Goal: Task Accomplishment & Management: Complete application form

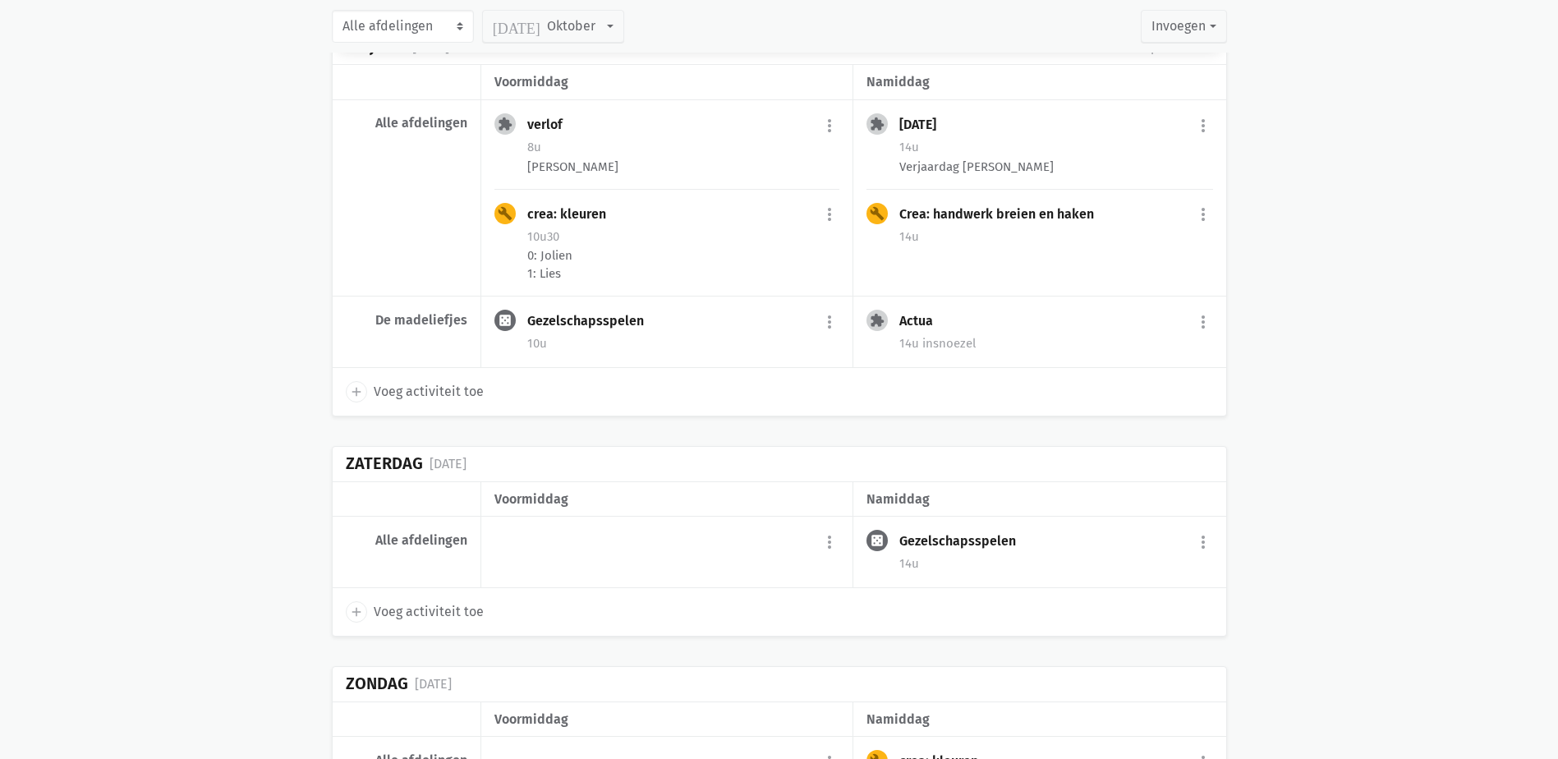
scroll to position [12761, 0]
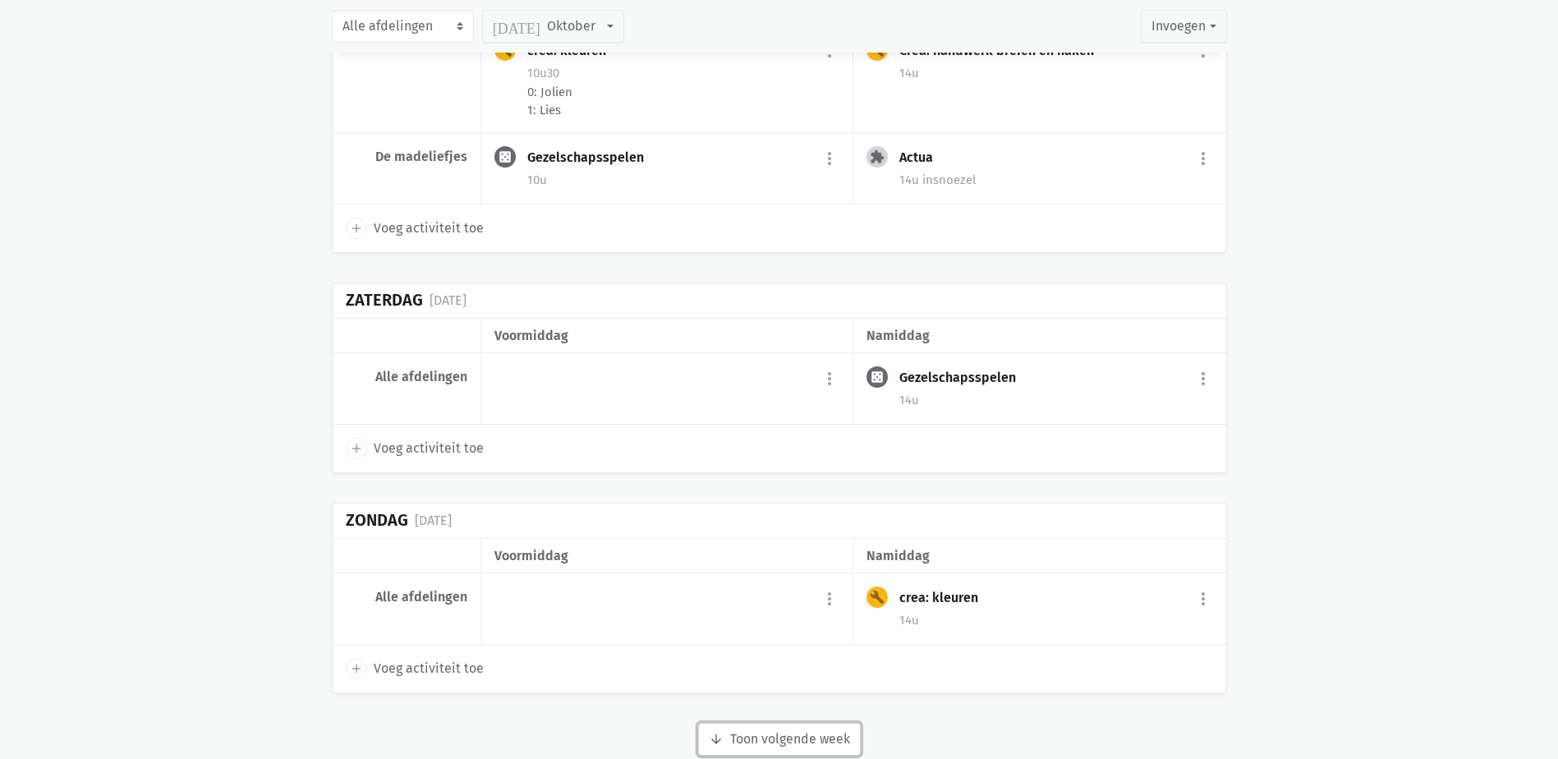
click at [824, 723] on button "arrow_downward Week wordt geladen Toon volgende week" at bounding box center [779, 739] width 163 height 33
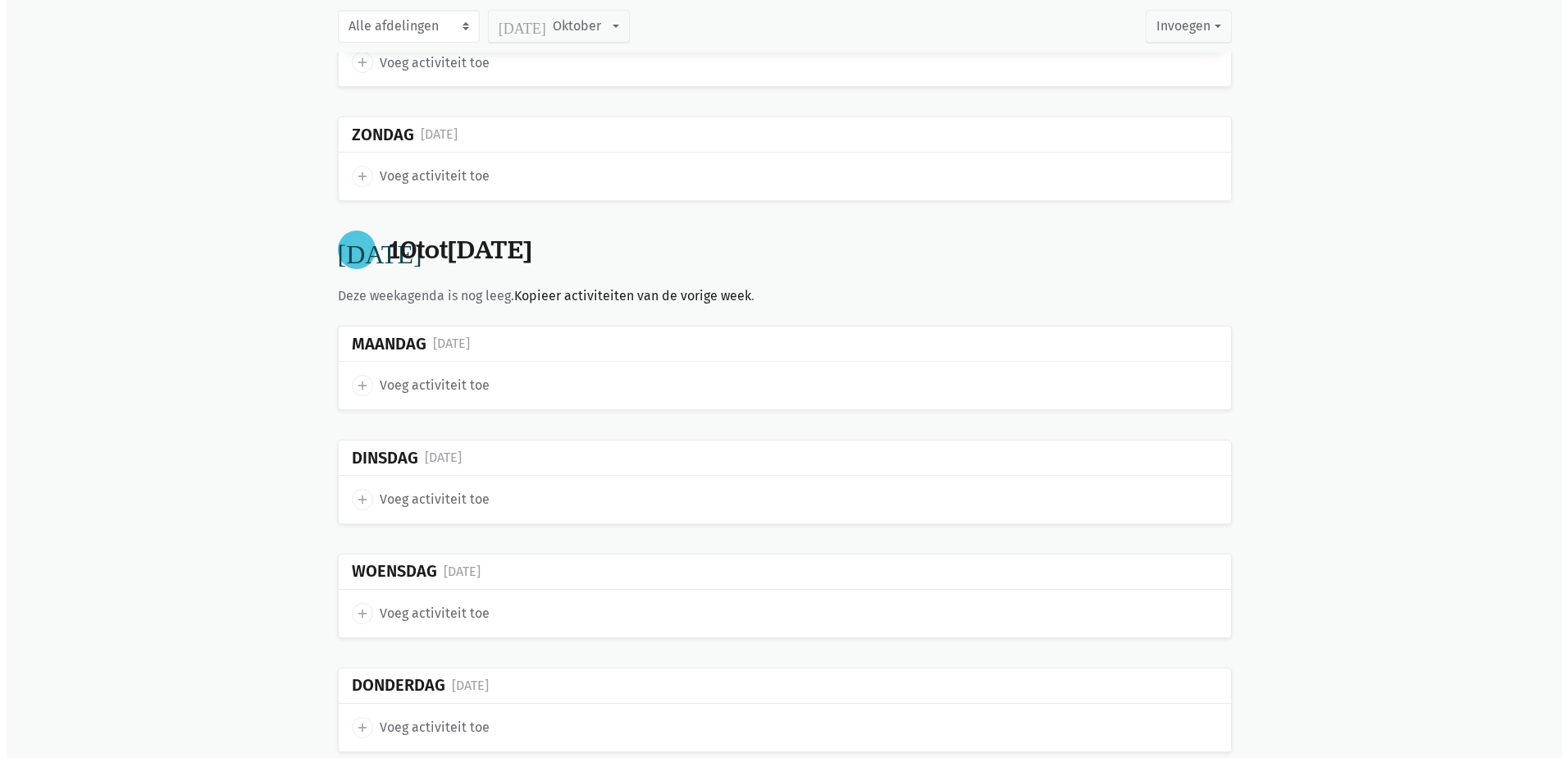
scroll to position [15123, 0]
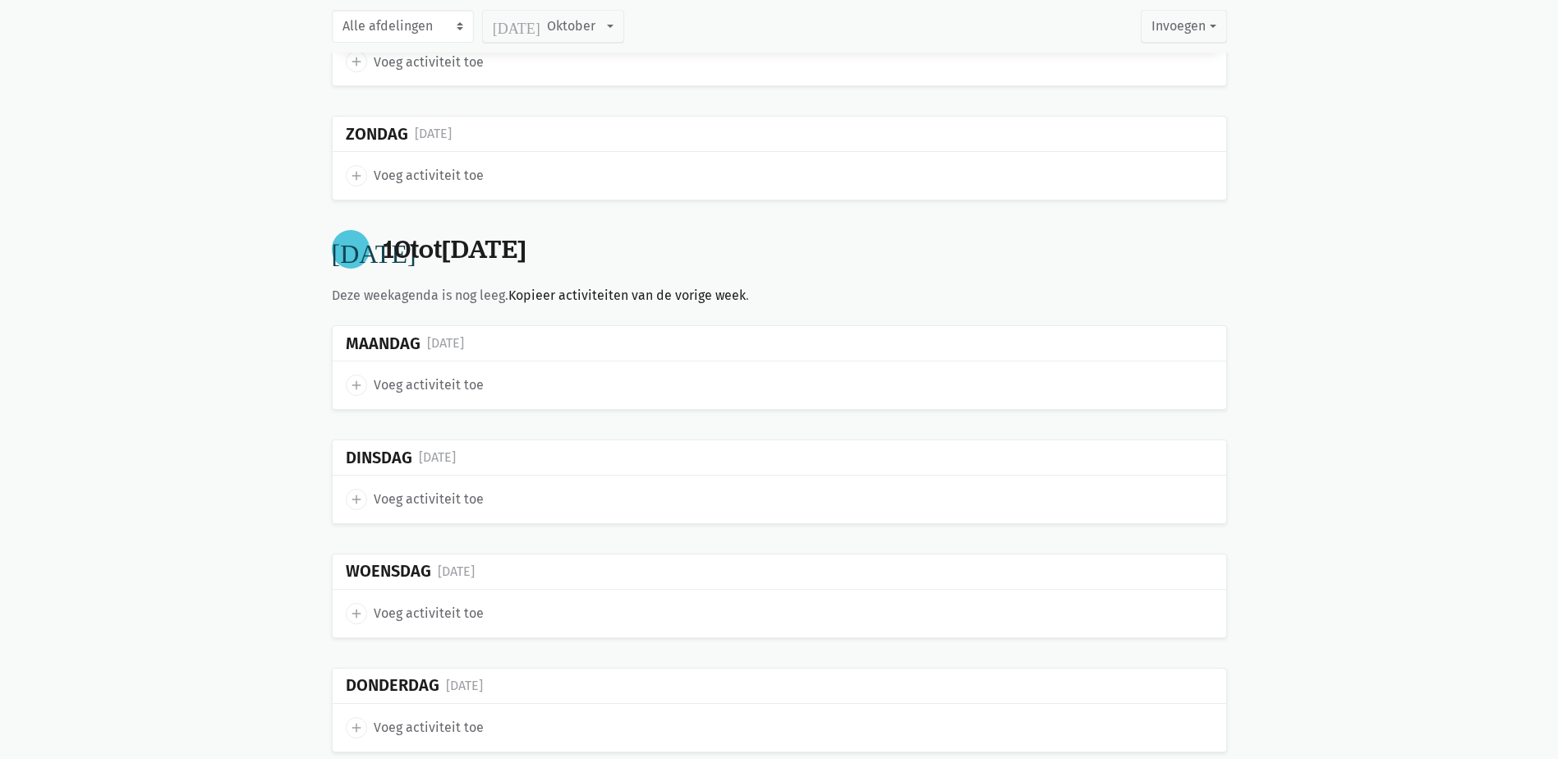
click at [460, 375] on span "Voeg activiteit toe" at bounding box center [429, 385] width 110 height 21
select select "14:00"
select select "15:00"
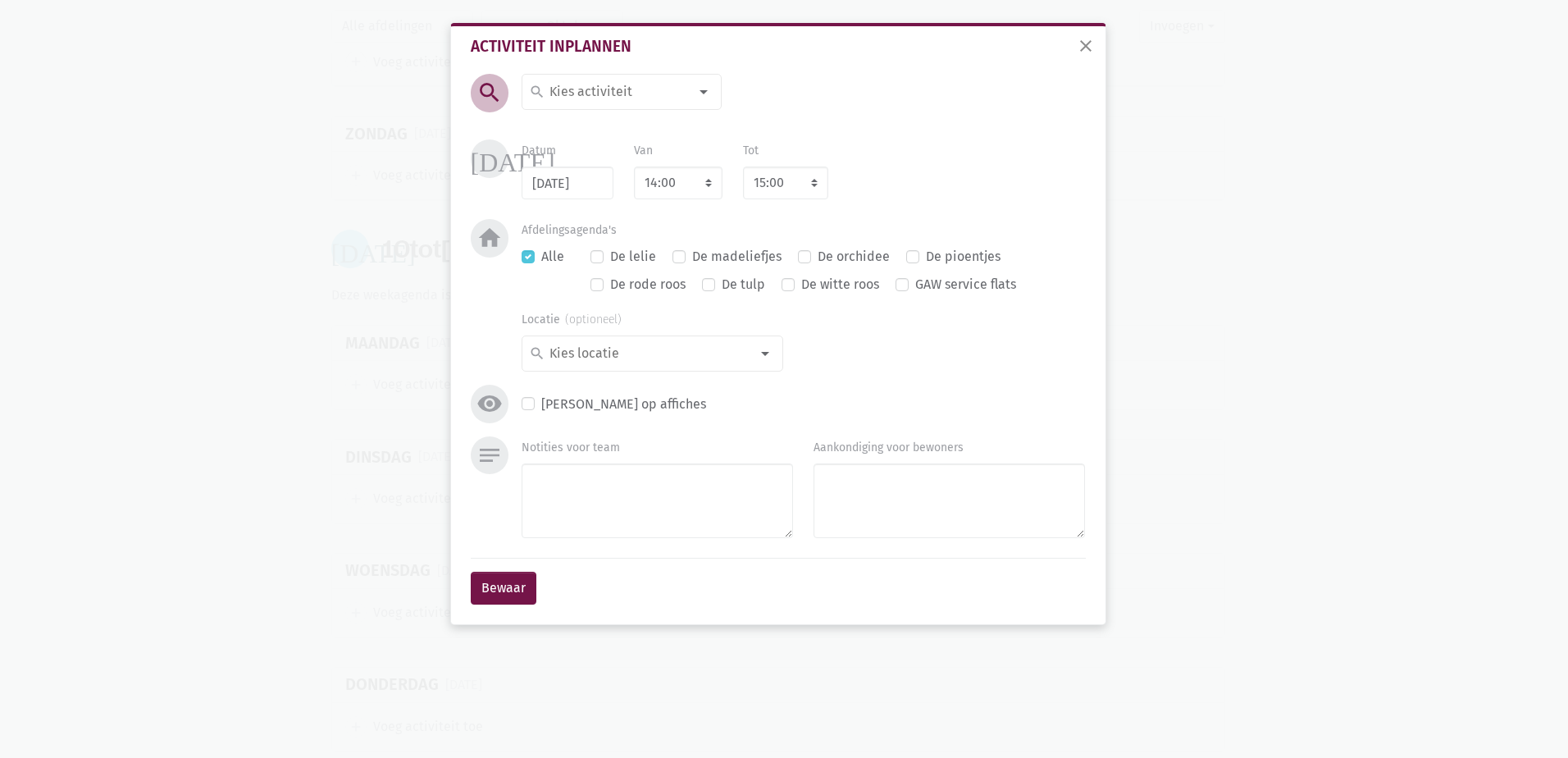
click at [617, 91] on input at bounding box center [618, 91] width 142 height 21
type input "verlof"
click at [590, 153] on span "verlof" at bounding box center [622, 152] width 186 height 21
click at [586, 481] on textarea "Notities voor team" at bounding box center [657, 500] width 272 height 75
type textarea "Inez"
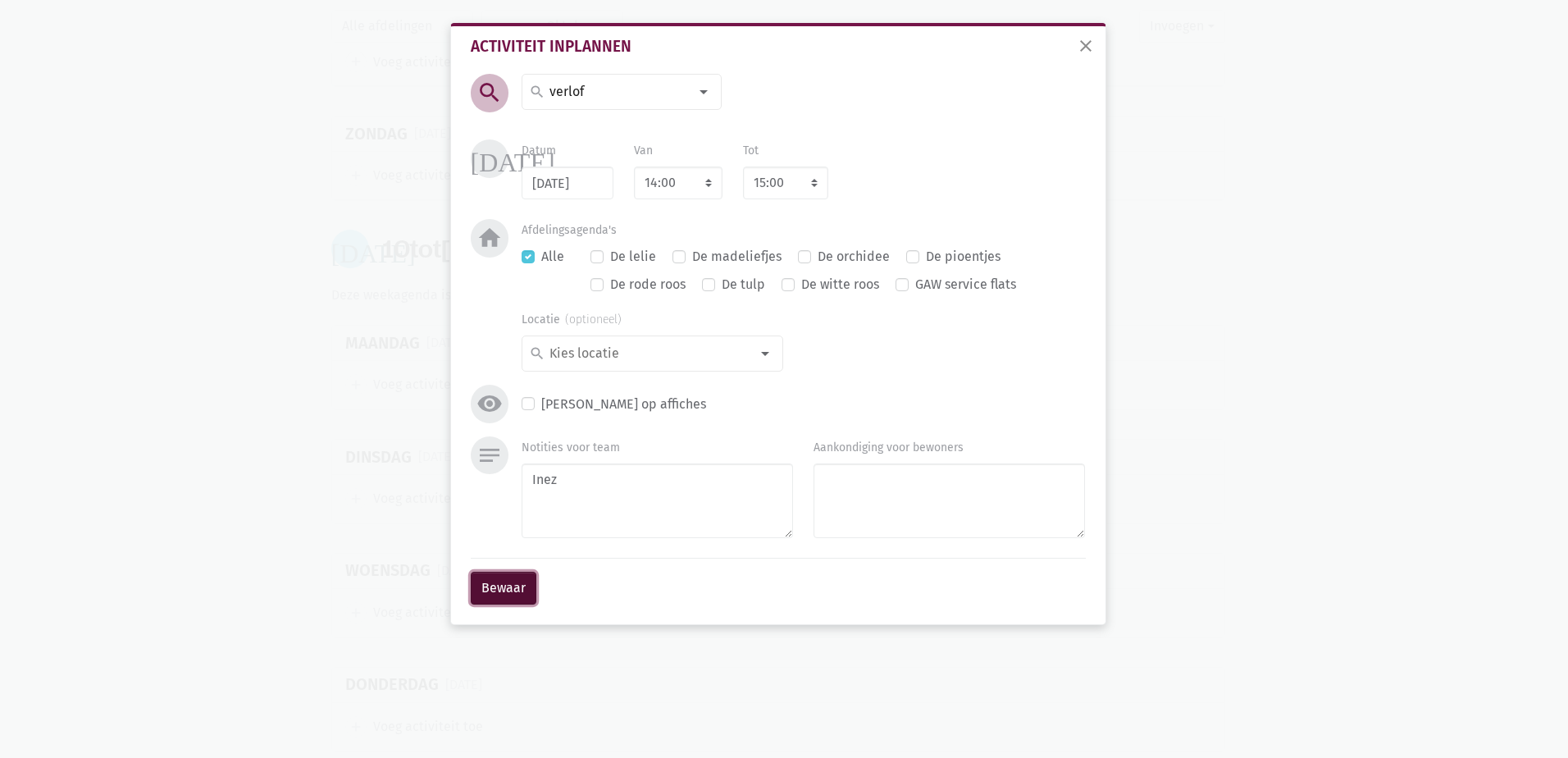
click at [494, 585] on button "Bewaar" at bounding box center [503, 588] width 66 height 33
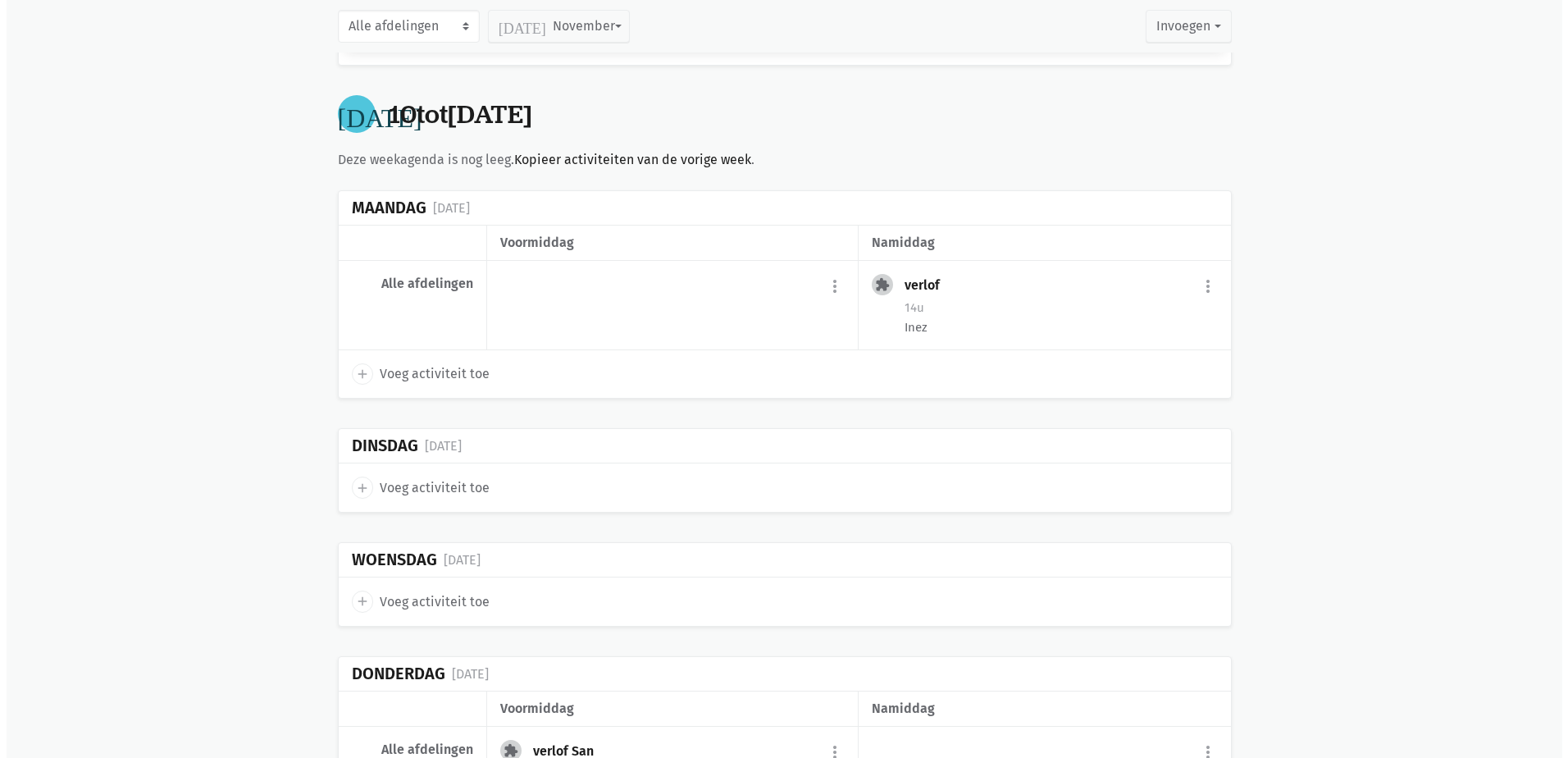
scroll to position [4763, 0]
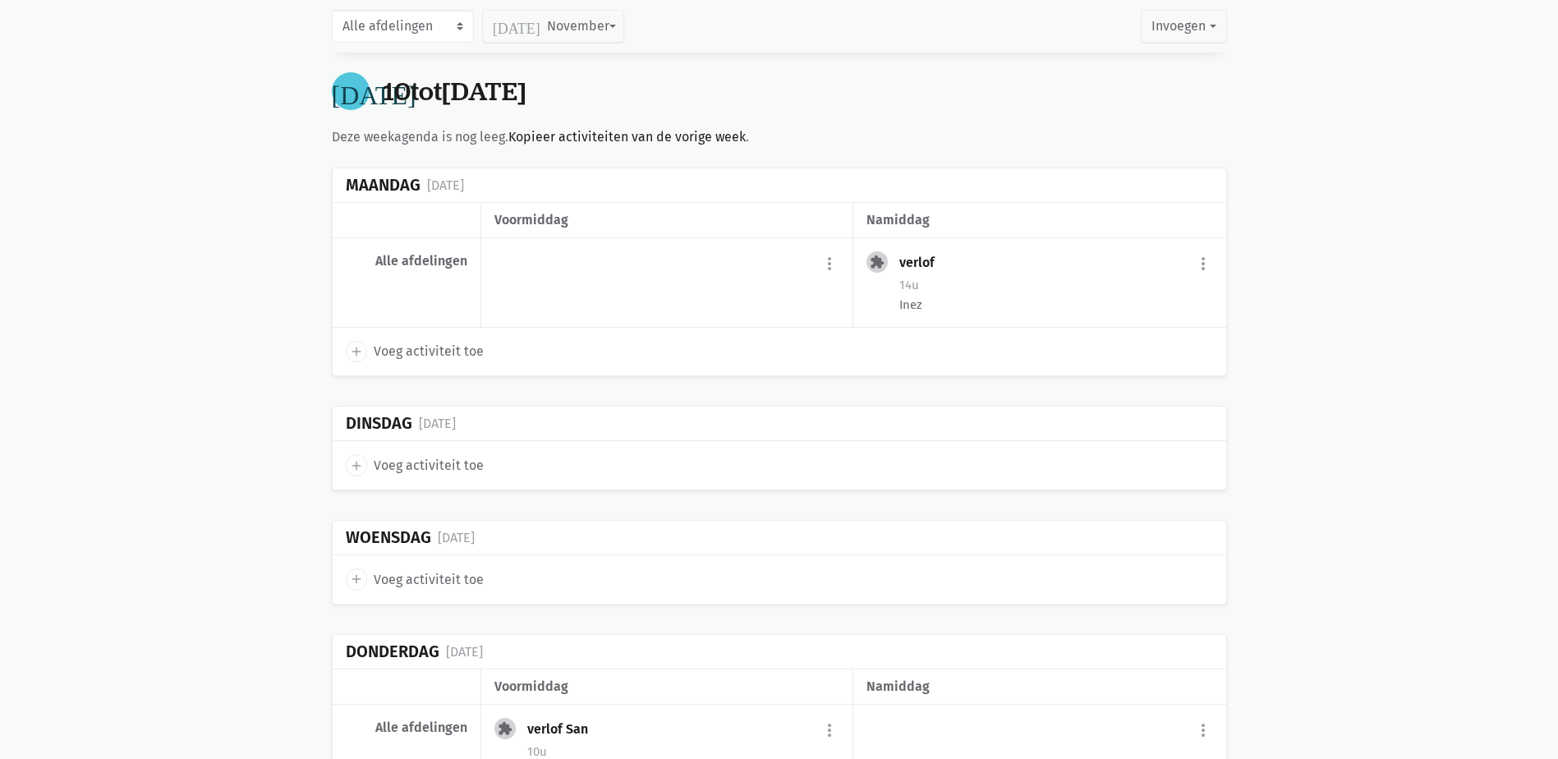
click at [436, 576] on span "Voeg activiteit toe" at bounding box center [429, 579] width 110 height 21
select select "14:00"
select select "15:00"
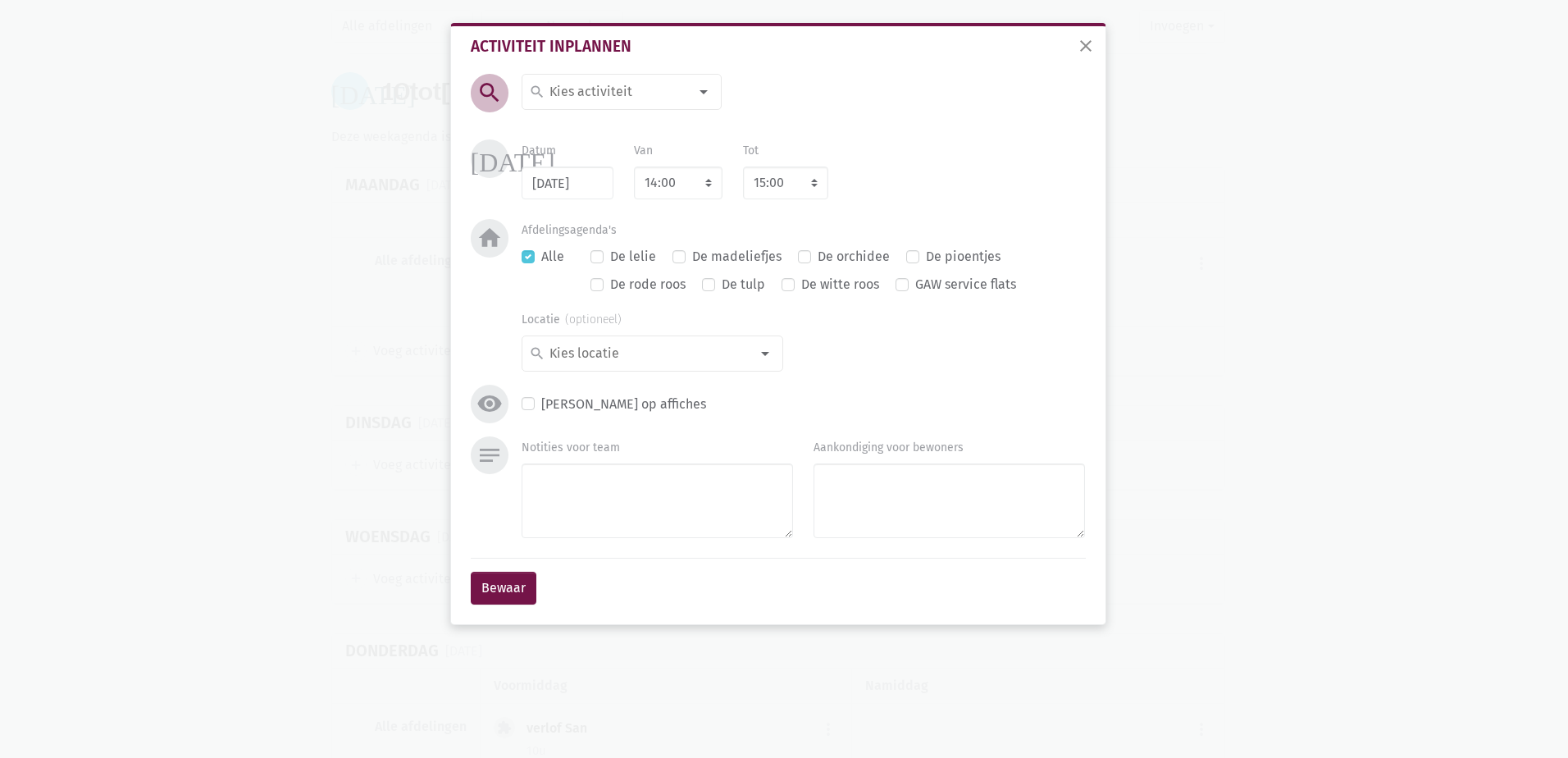
click at [700, 80] on div at bounding box center [703, 92] width 33 height 33
type input "verlof"
click at [654, 146] on span "verlof" at bounding box center [622, 152] width 186 height 21
click at [724, 486] on textarea "Notities voor team" at bounding box center [657, 500] width 272 height 75
type textarea "Inez"
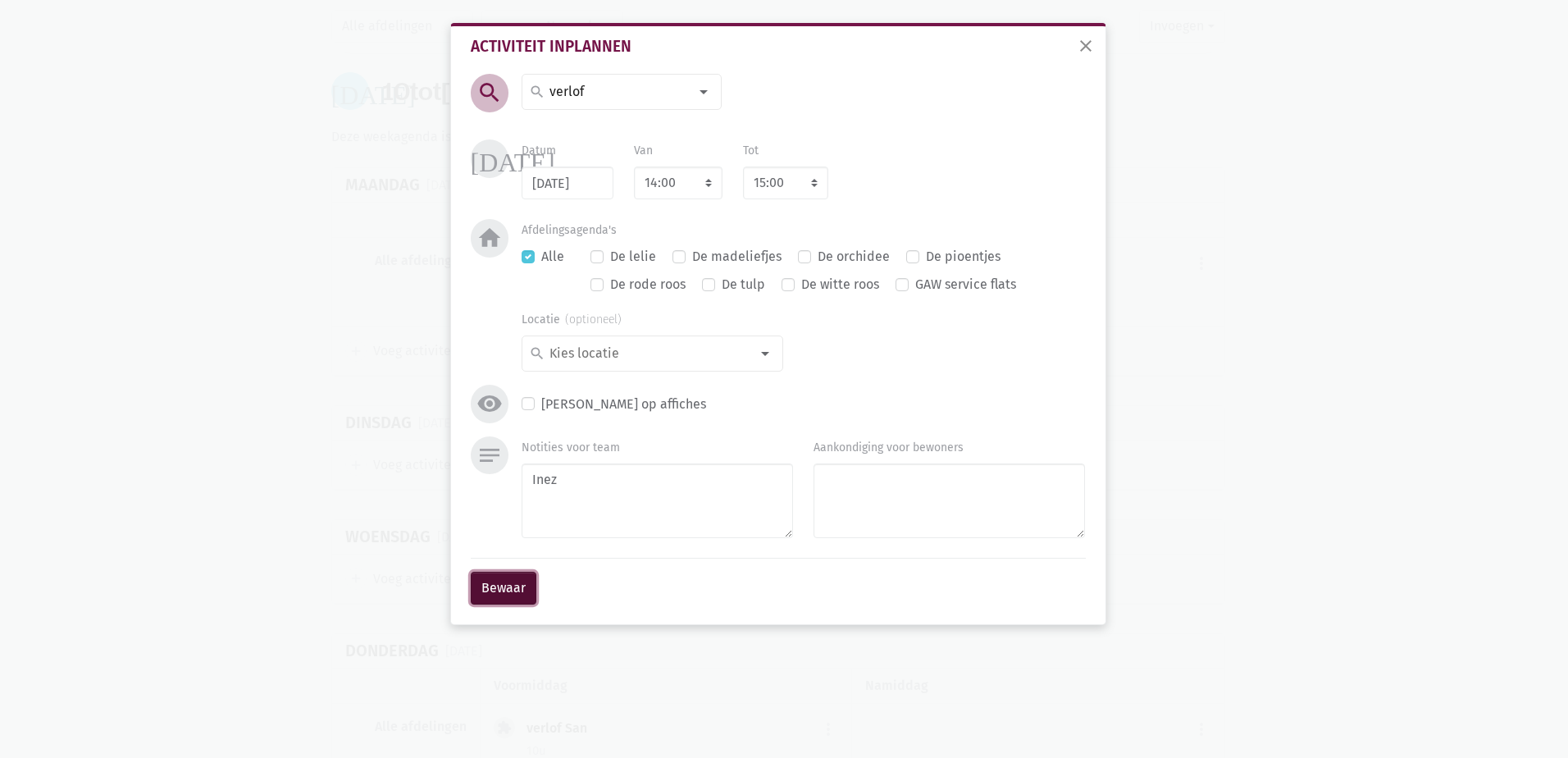
click at [498, 590] on button "Bewaar" at bounding box center [503, 588] width 66 height 33
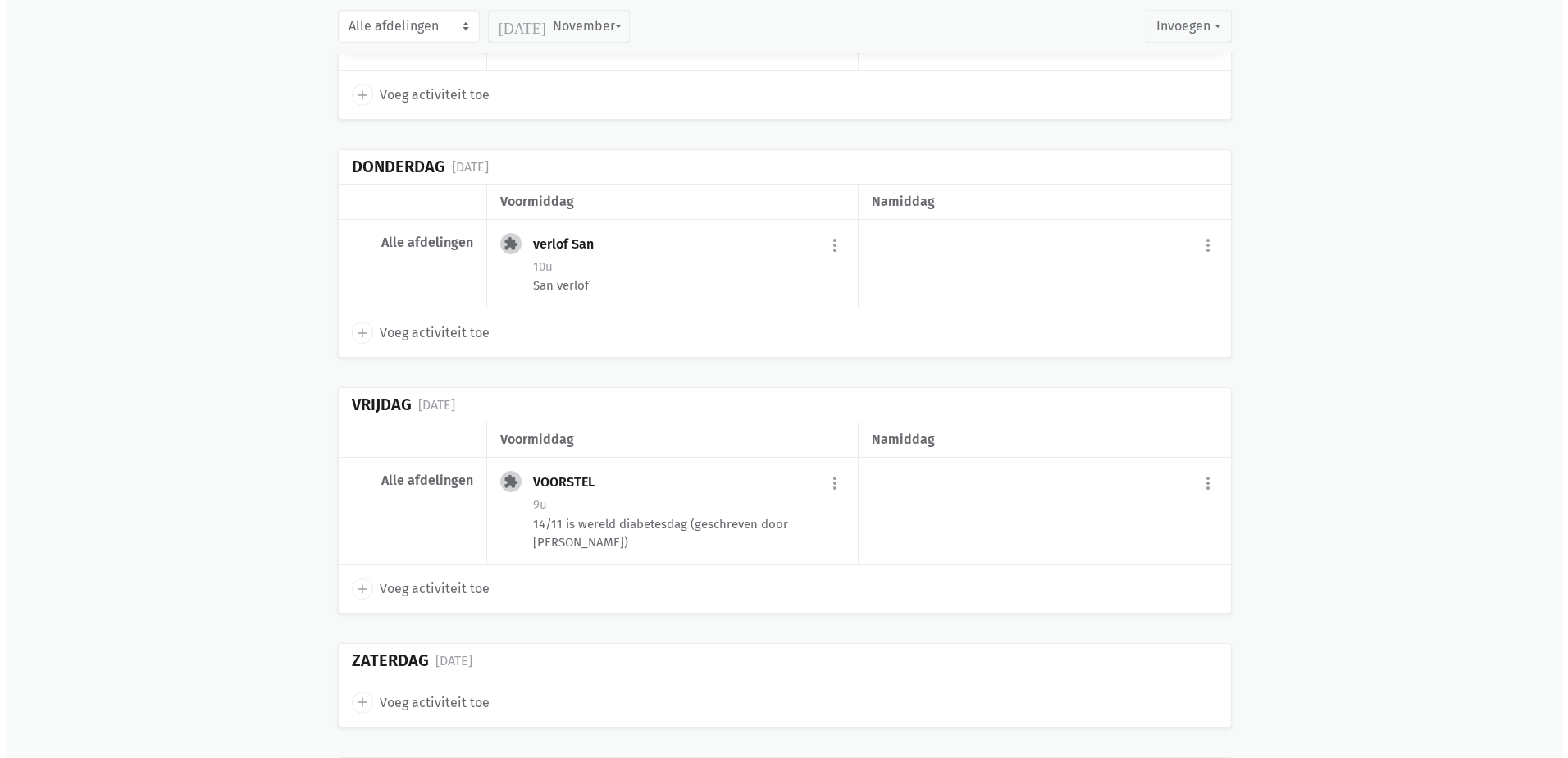
scroll to position [5378, 0]
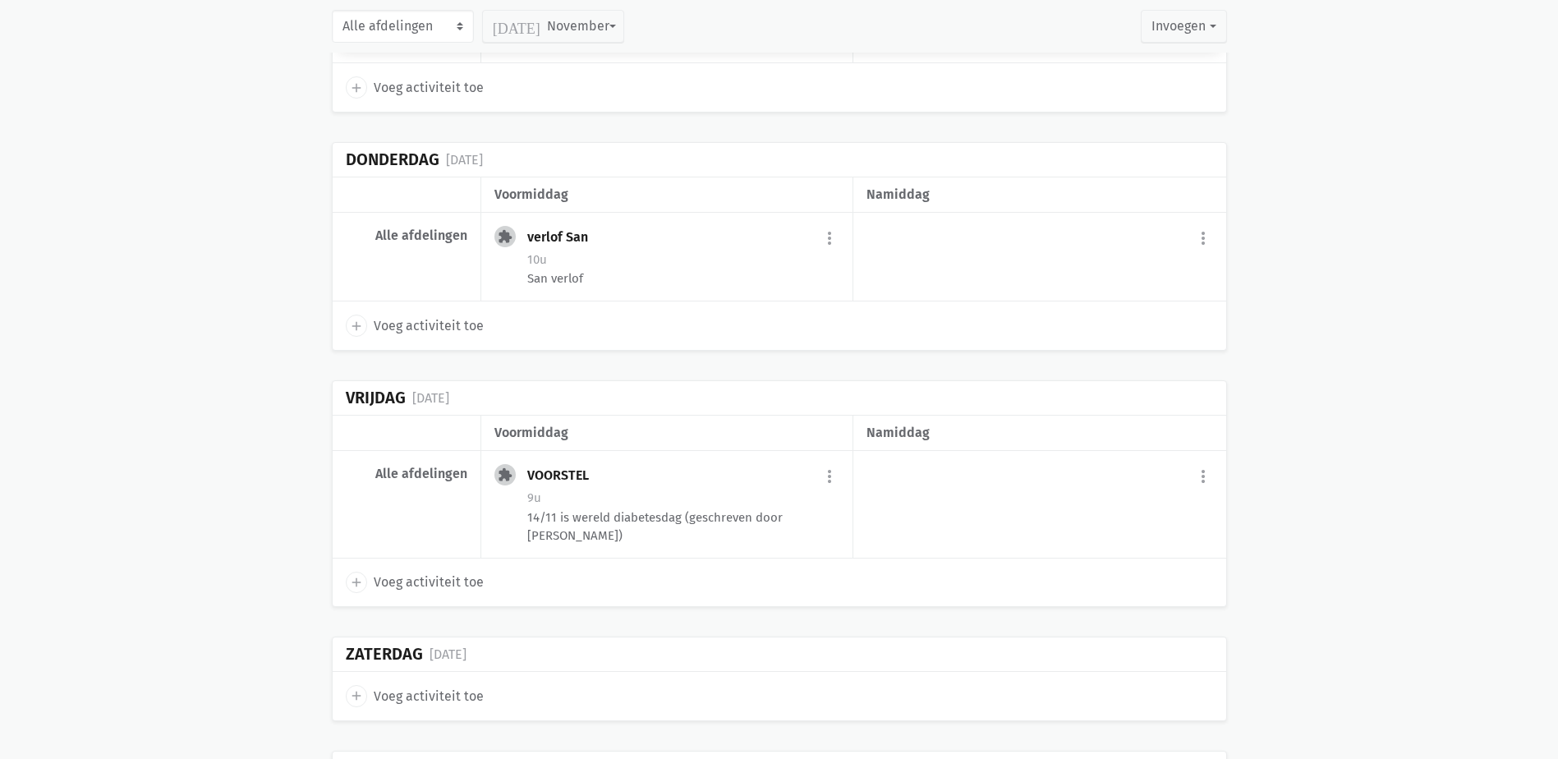
click at [409, 327] on span "Voeg activiteit toe" at bounding box center [429, 325] width 110 height 21
select select "14:00"
select select "15:00"
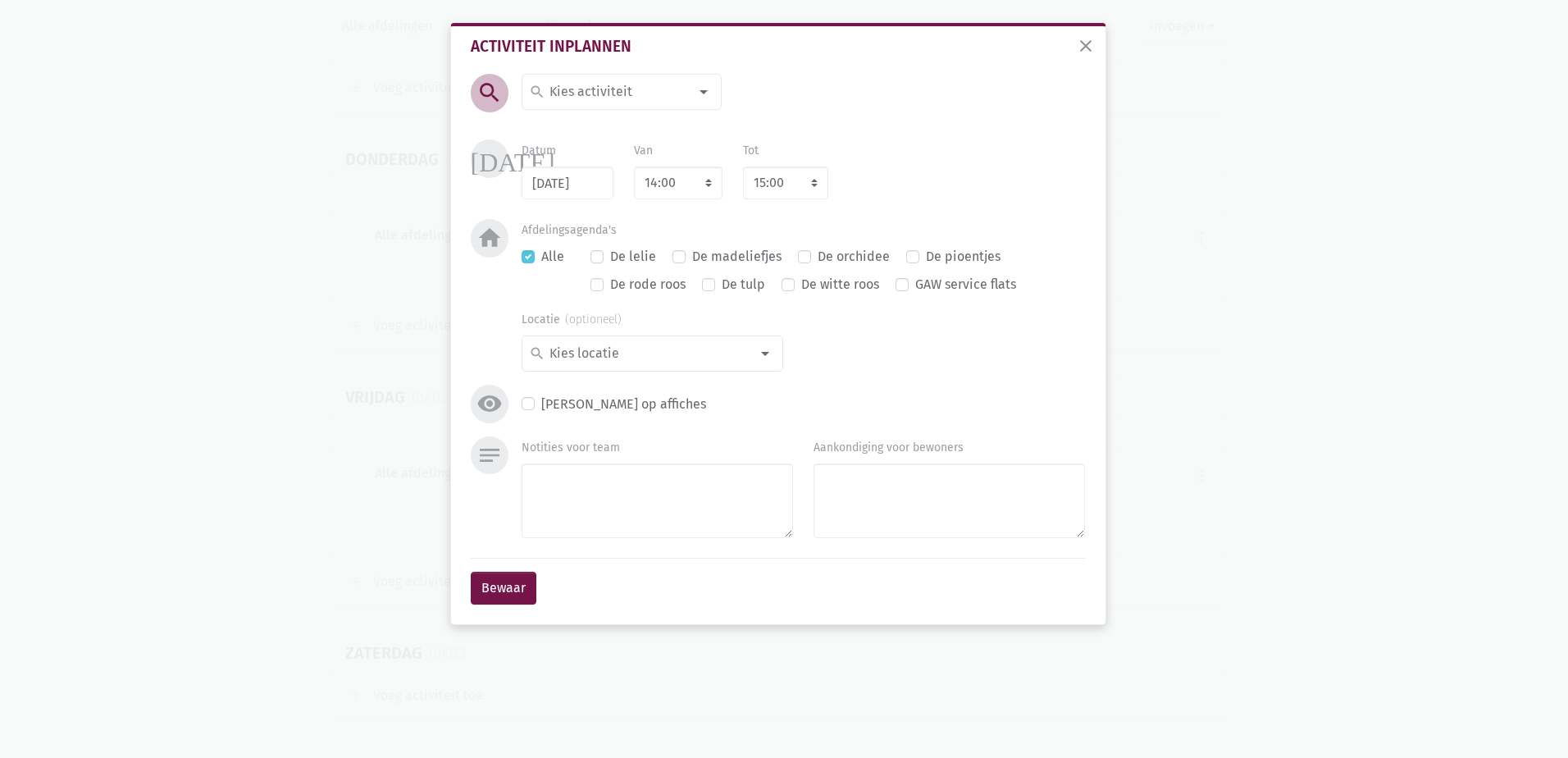
click at [590, 93] on input at bounding box center [618, 91] width 142 height 21
type input "verlof"
click at [599, 140] on span "verlof" at bounding box center [621, 153] width 199 height 28
click at [721, 505] on textarea "Notities voor team" at bounding box center [657, 500] width 272 height 75
type textarea "Inez"
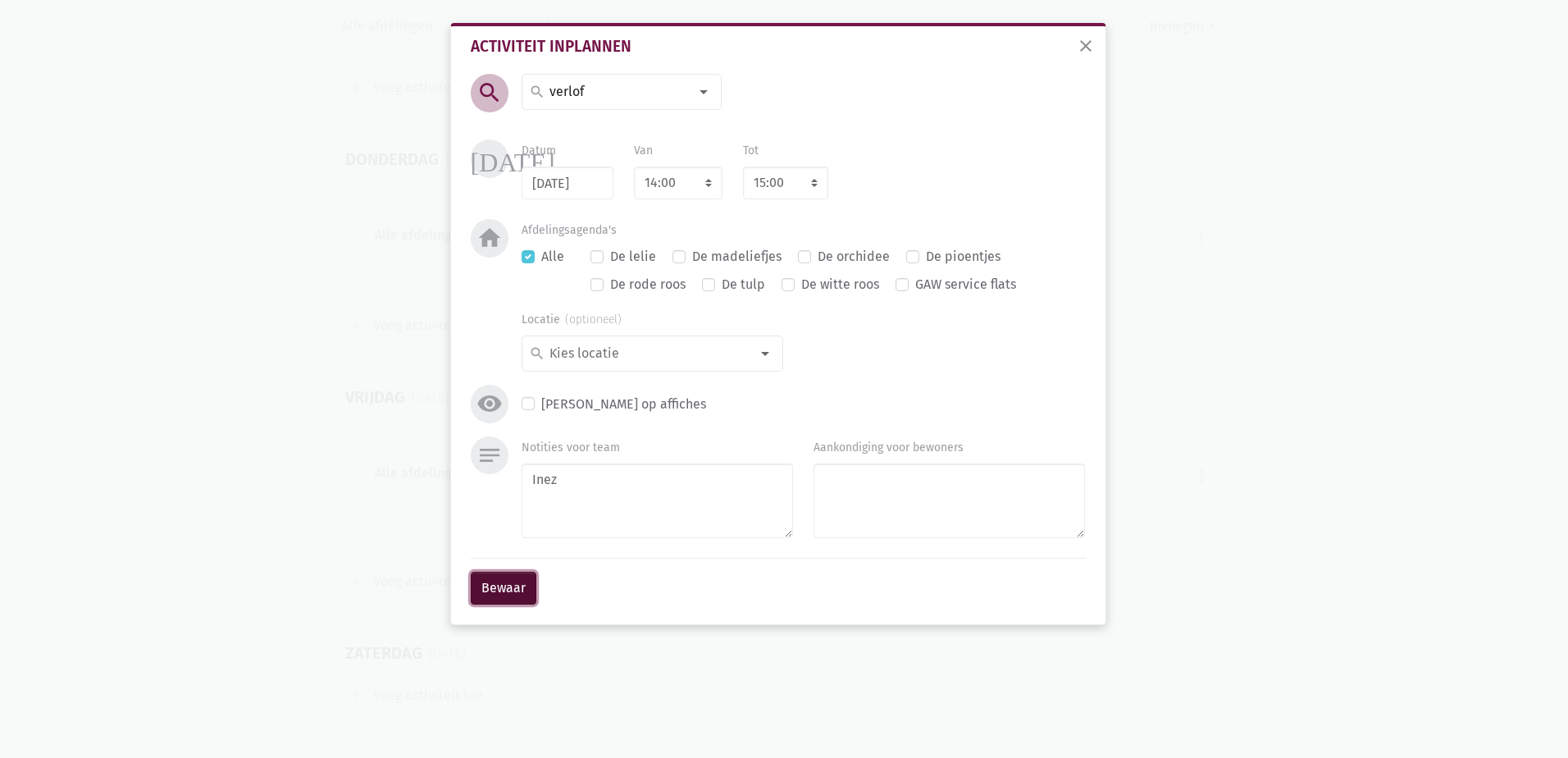
click at [494, 590] on button "Bewaar" at bounding box center [503, 588] width 66 height 33
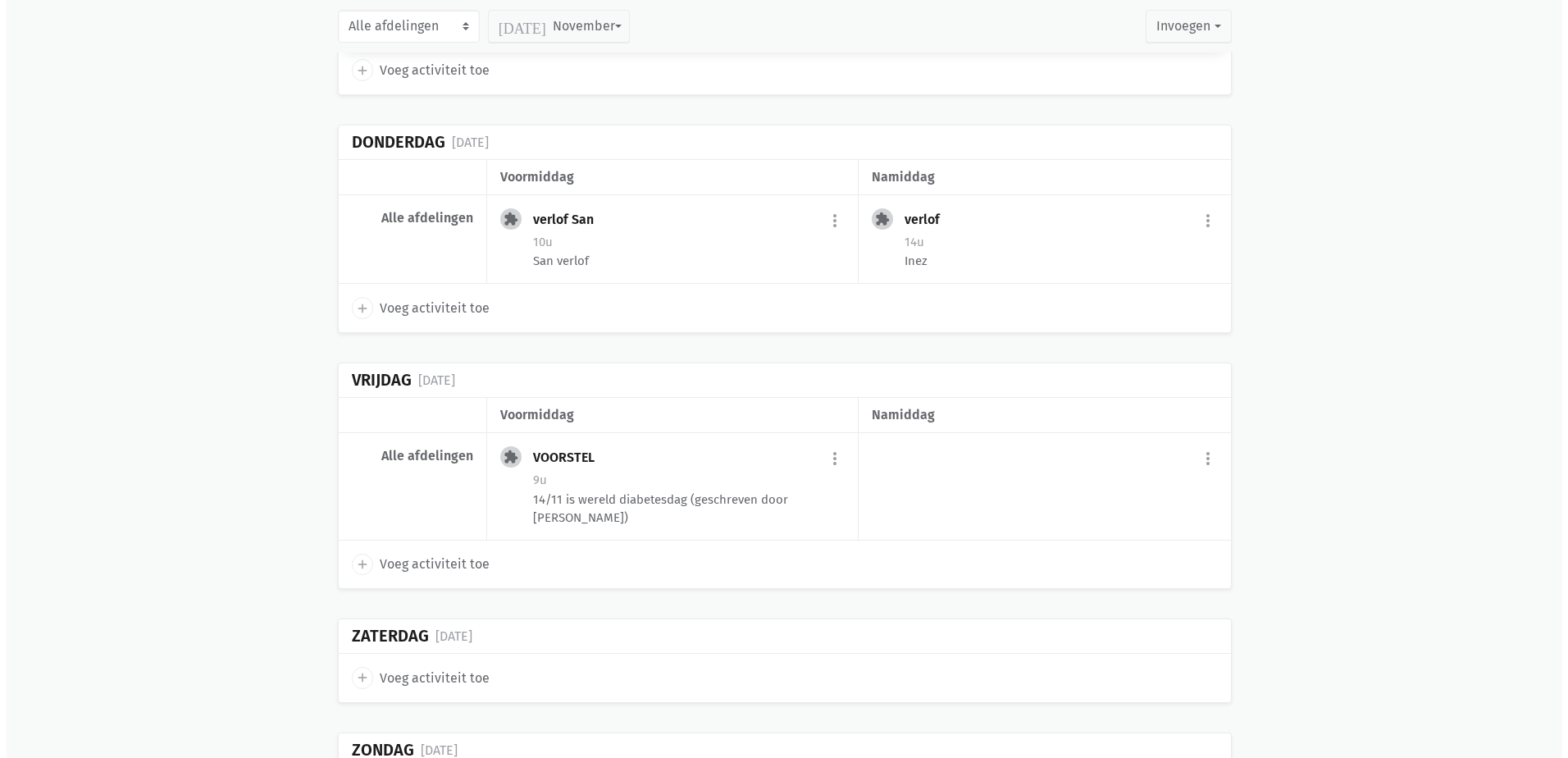
scroll to position [5534, 0]
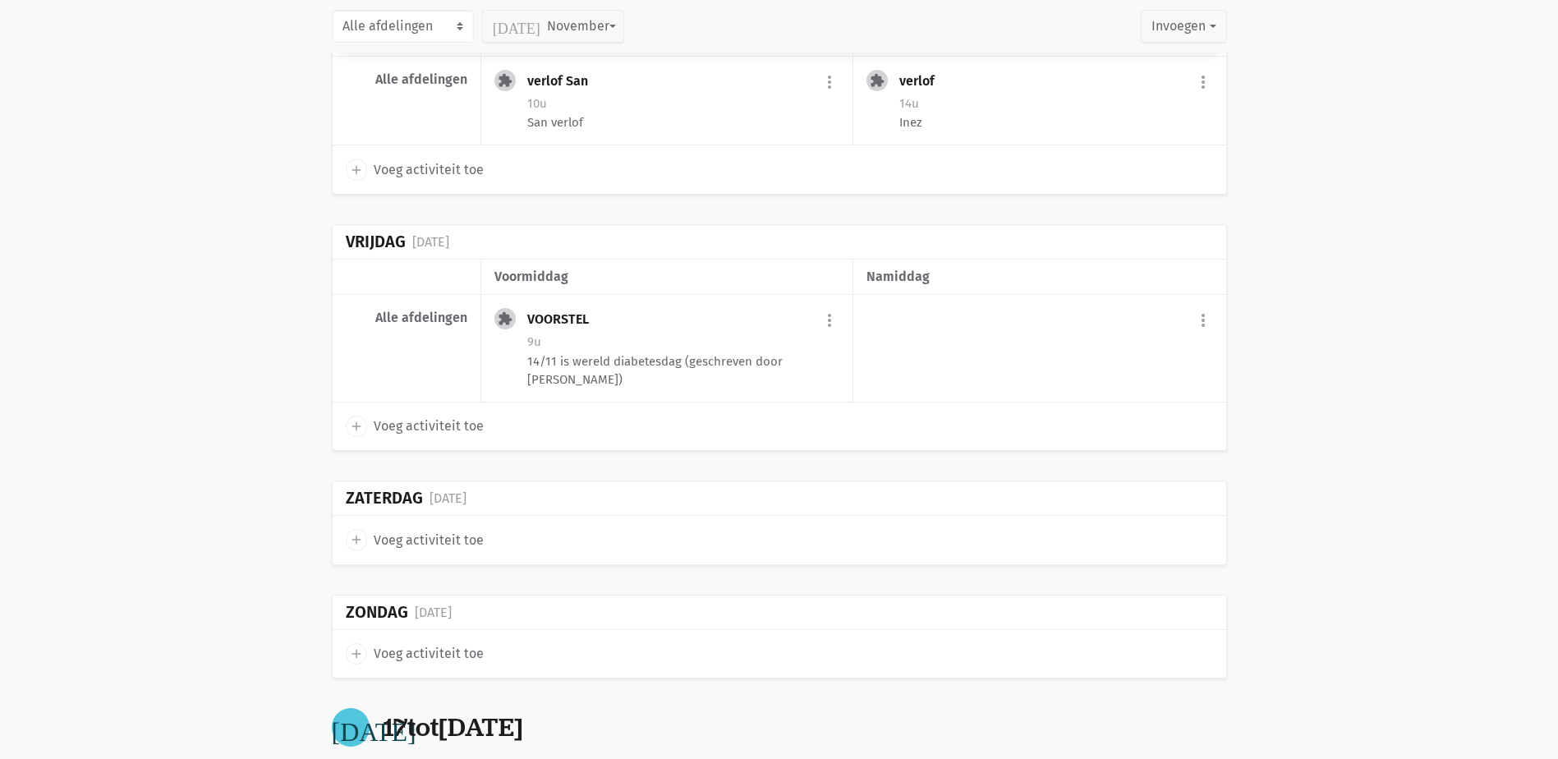
click at [450, 416] on span "Voeg activiteit toe" at bounding box center [429, 426] width 110 height 21
select select "14:00"
select select "15:00"
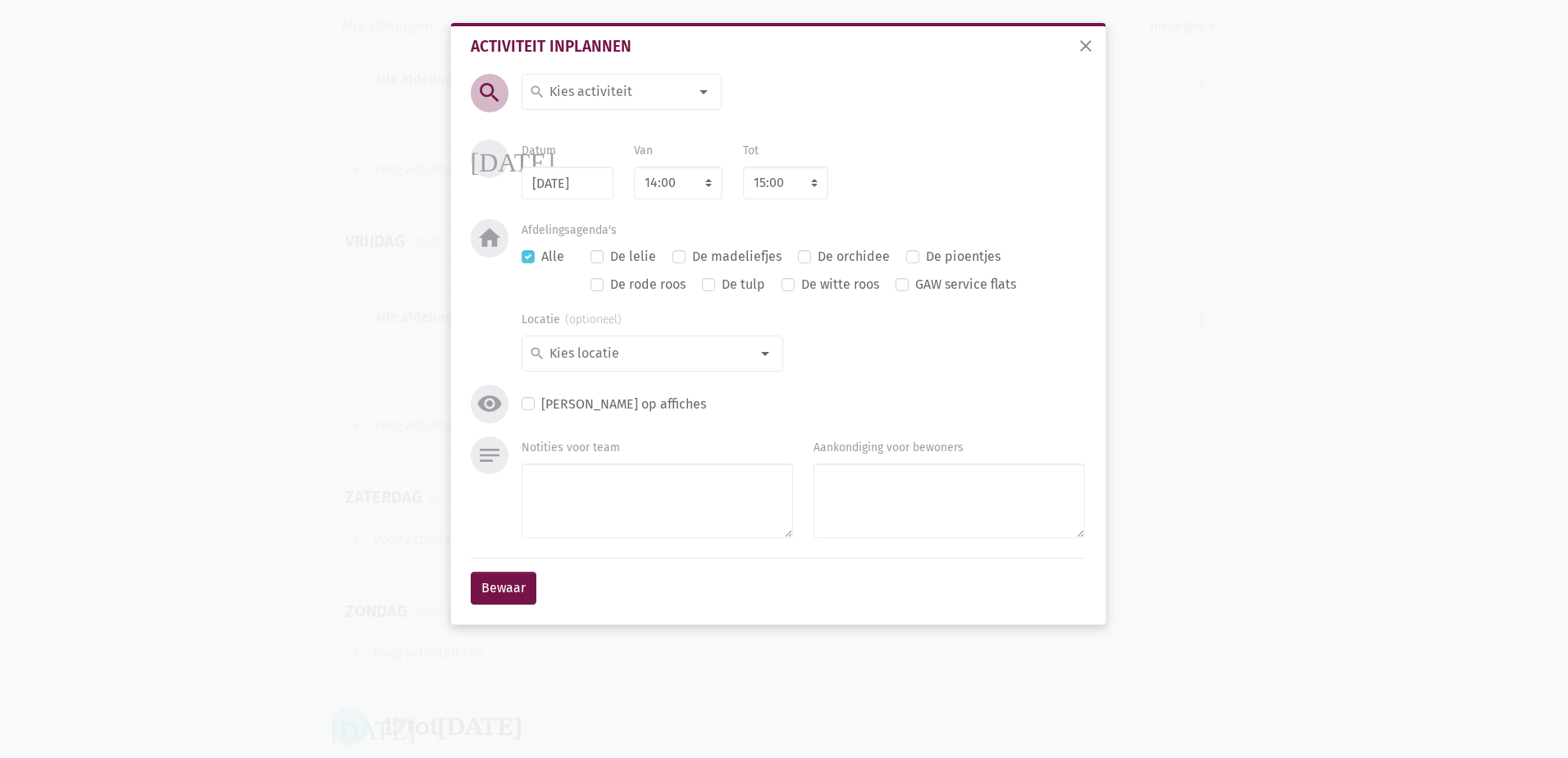
click at [620, 99] on input at bounding box center [618, 91] width 142 height 21
type input "verlof"
click at [604, 139] on span "verlof" at bounding box center [621, 153] width 199 height 28
click at [616, 506] on textarea "Notities voor team" at bounding box center [657, 500] width 272 height 75
type textarea "Inez"
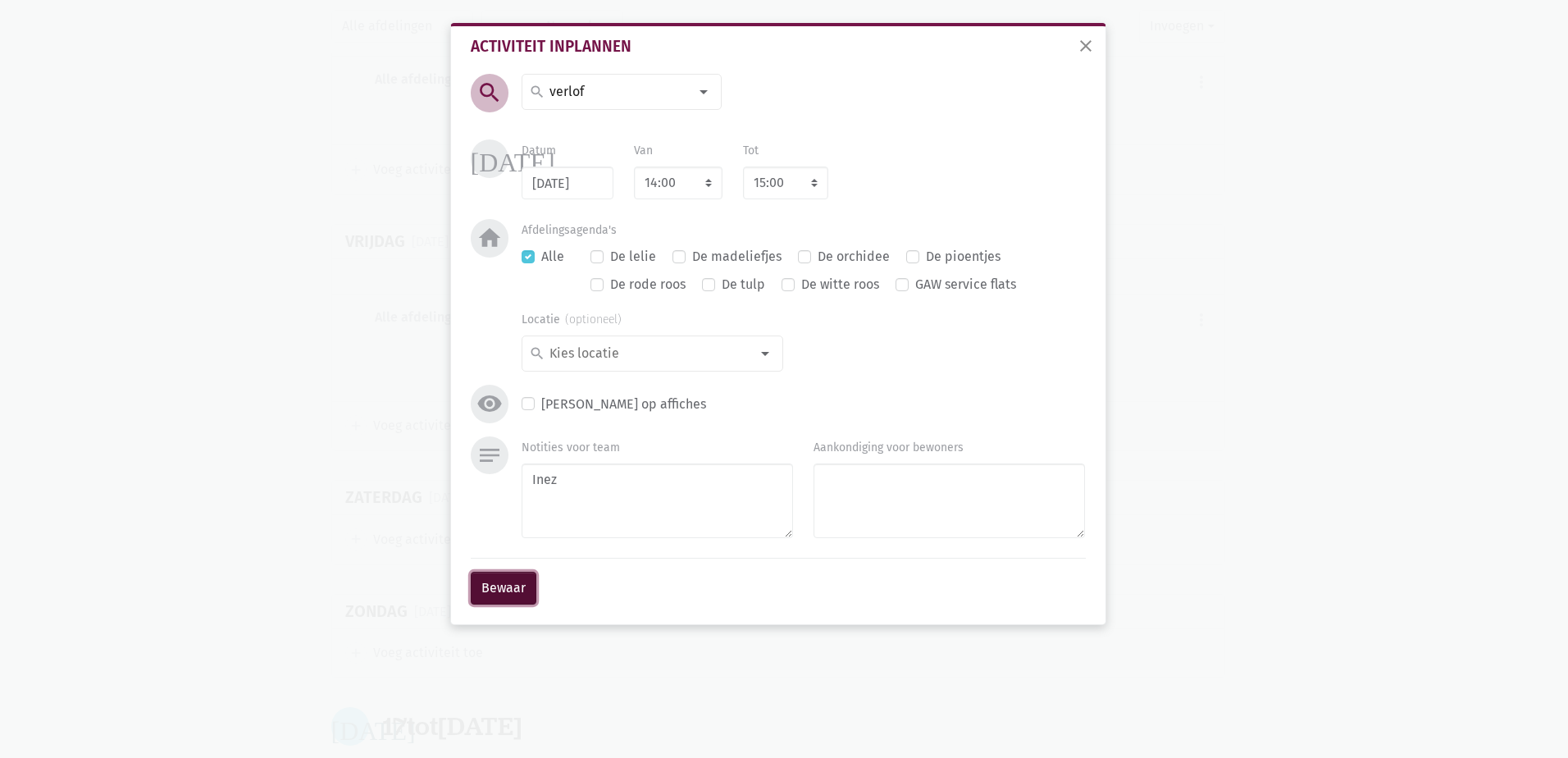
click at [529, 593] on button "Bewaar" at bounding box center [503, 588] width 66 height 33
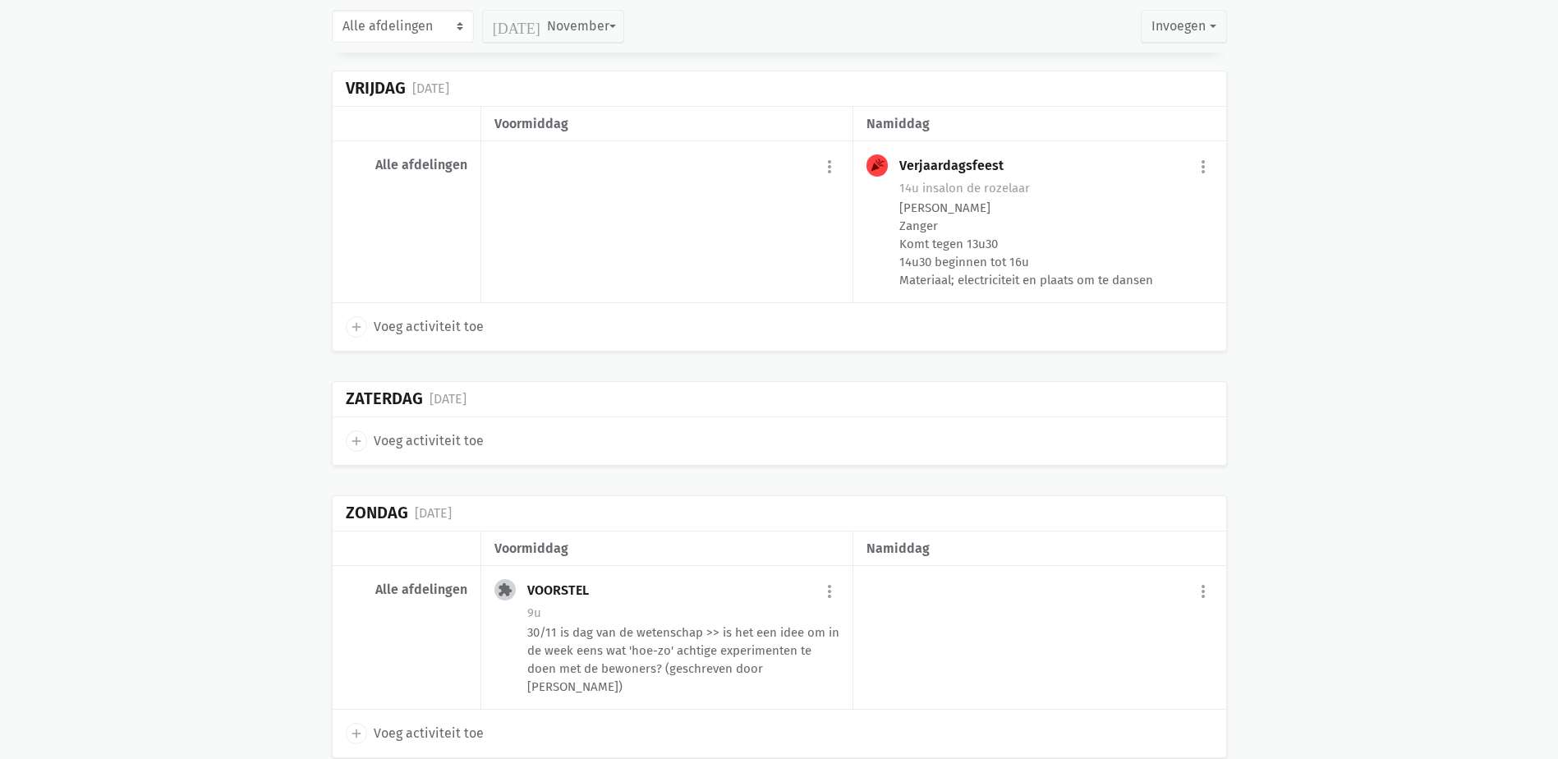
scroll to position [8308, 0]
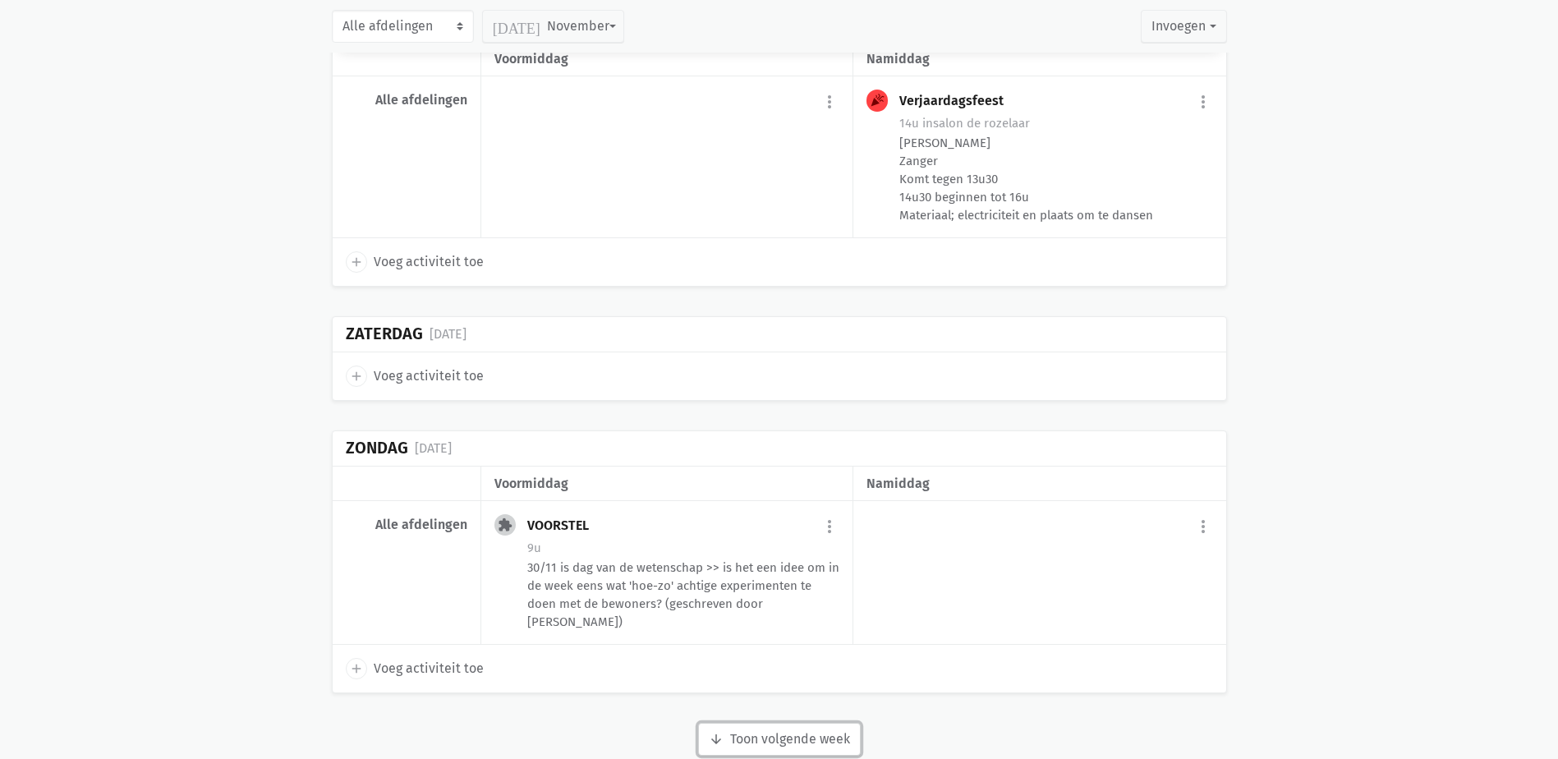
click at [789, 723] on button "arrow_downward Week wordt geladen Toon volgende week" at bounding box center [779, 739] width 163 height 33
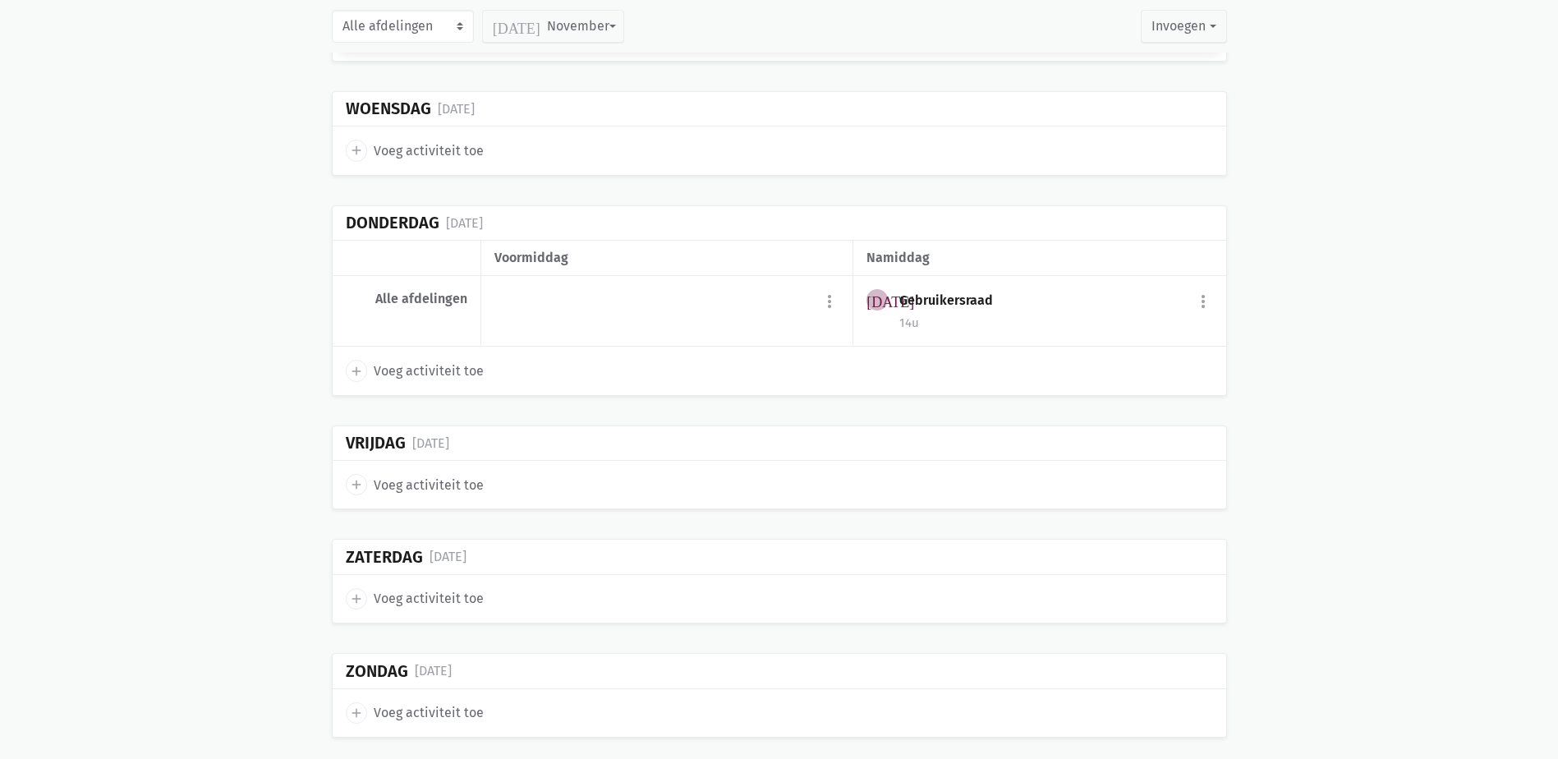
scroll to position [9308, 0]
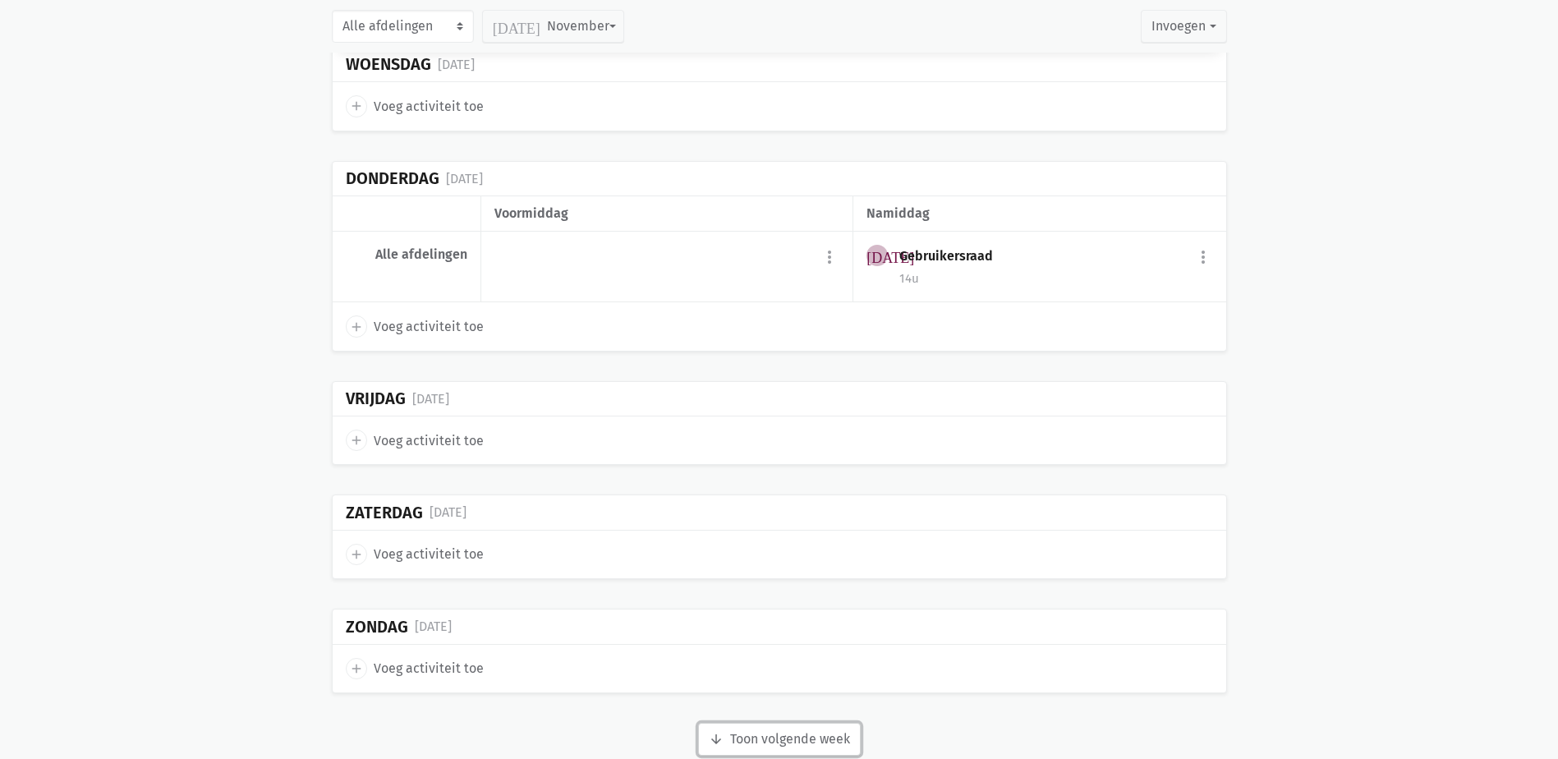
click at [802, 723] on button "arrow_downward Week wordt geladen Toon volgende week" at bounding box center [779, 739] width 163 height 33
click at [802, 723] on div "[DATE] [DATE] tot [DATE]" at bounding box center [779, 742] width 895 height 39
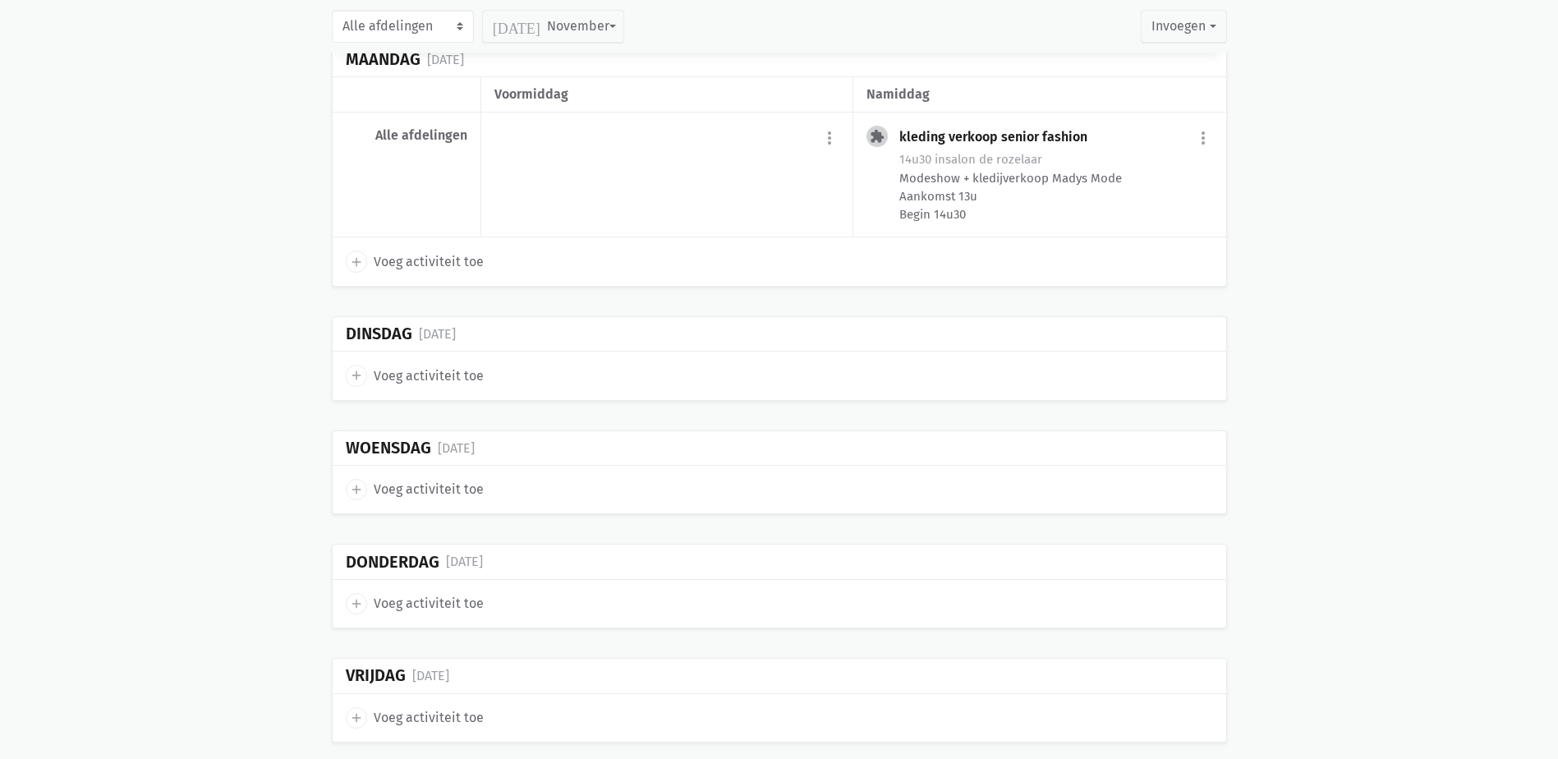
scroll to position [10484, 0]
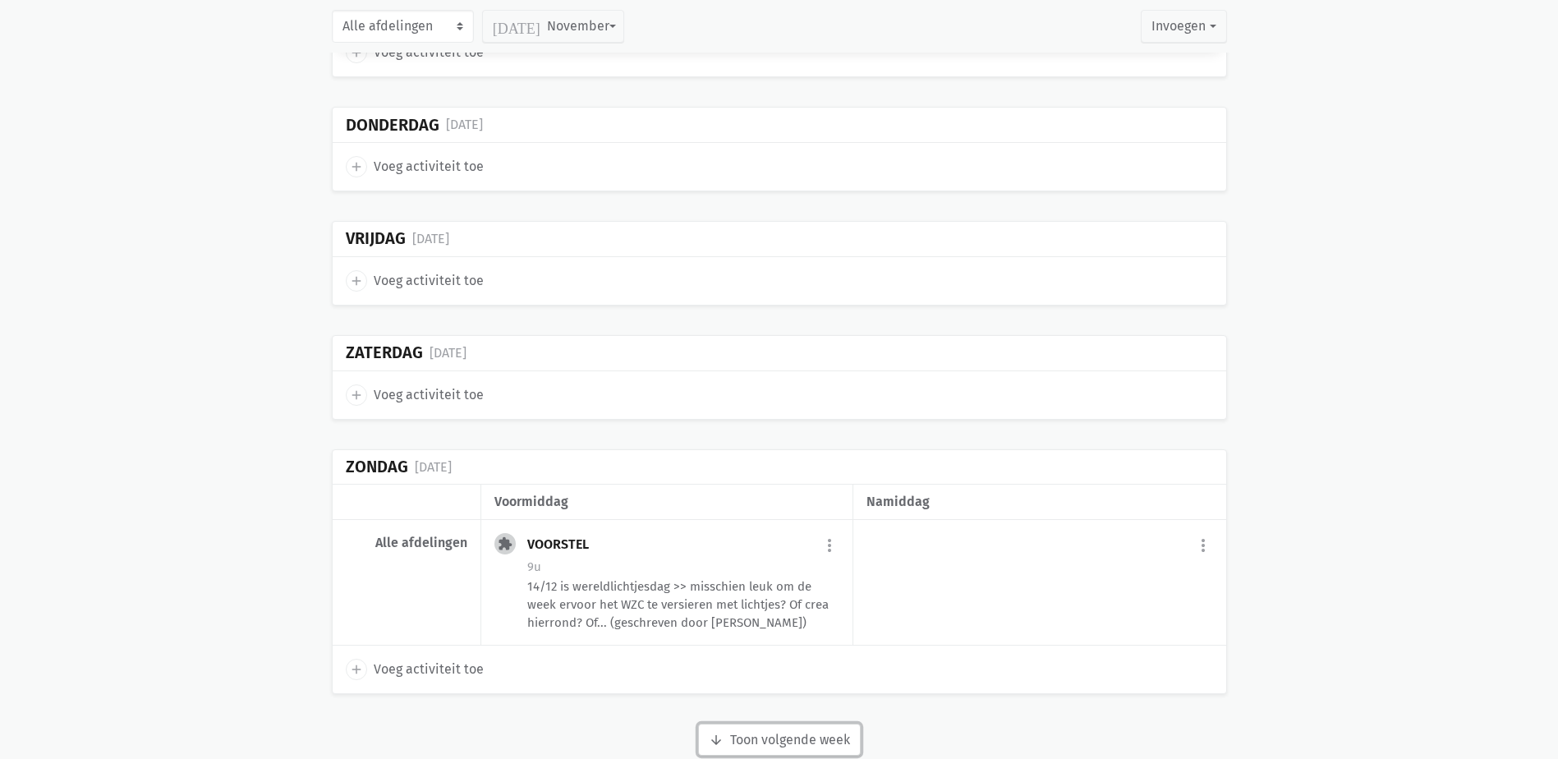
click at [803, 724] on button "arrow_downward Week wordt geladen Toon volgende week" at bounding box center [779, 740] width 163 height 33
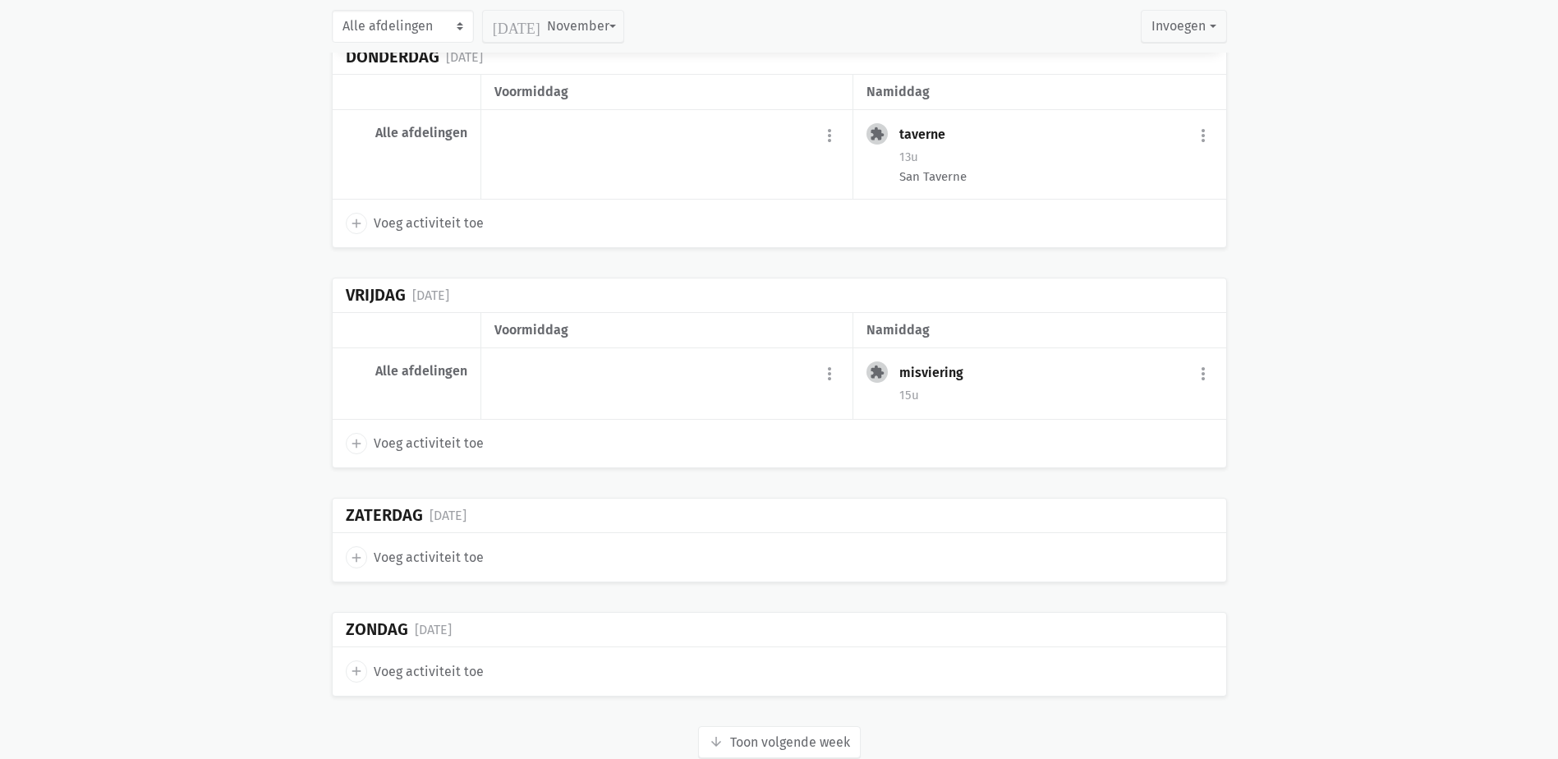
scroll to position [11571, 0]
click at [808, 724] on button "arrow_downward Week wordt geladen Toon volgende week" at bounding box center [779, 740] width 163 height 33
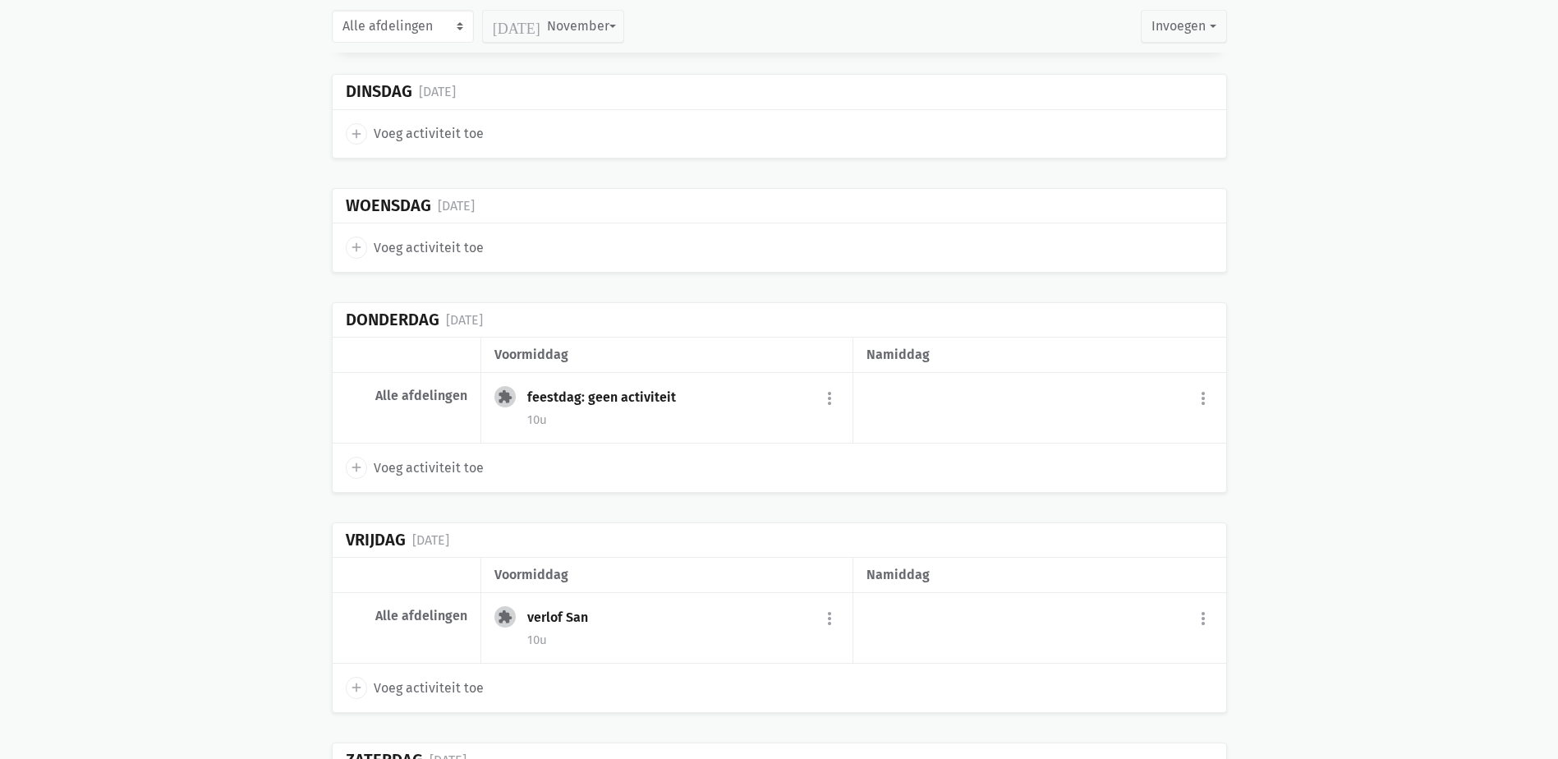
scroll to position [12639, 0]
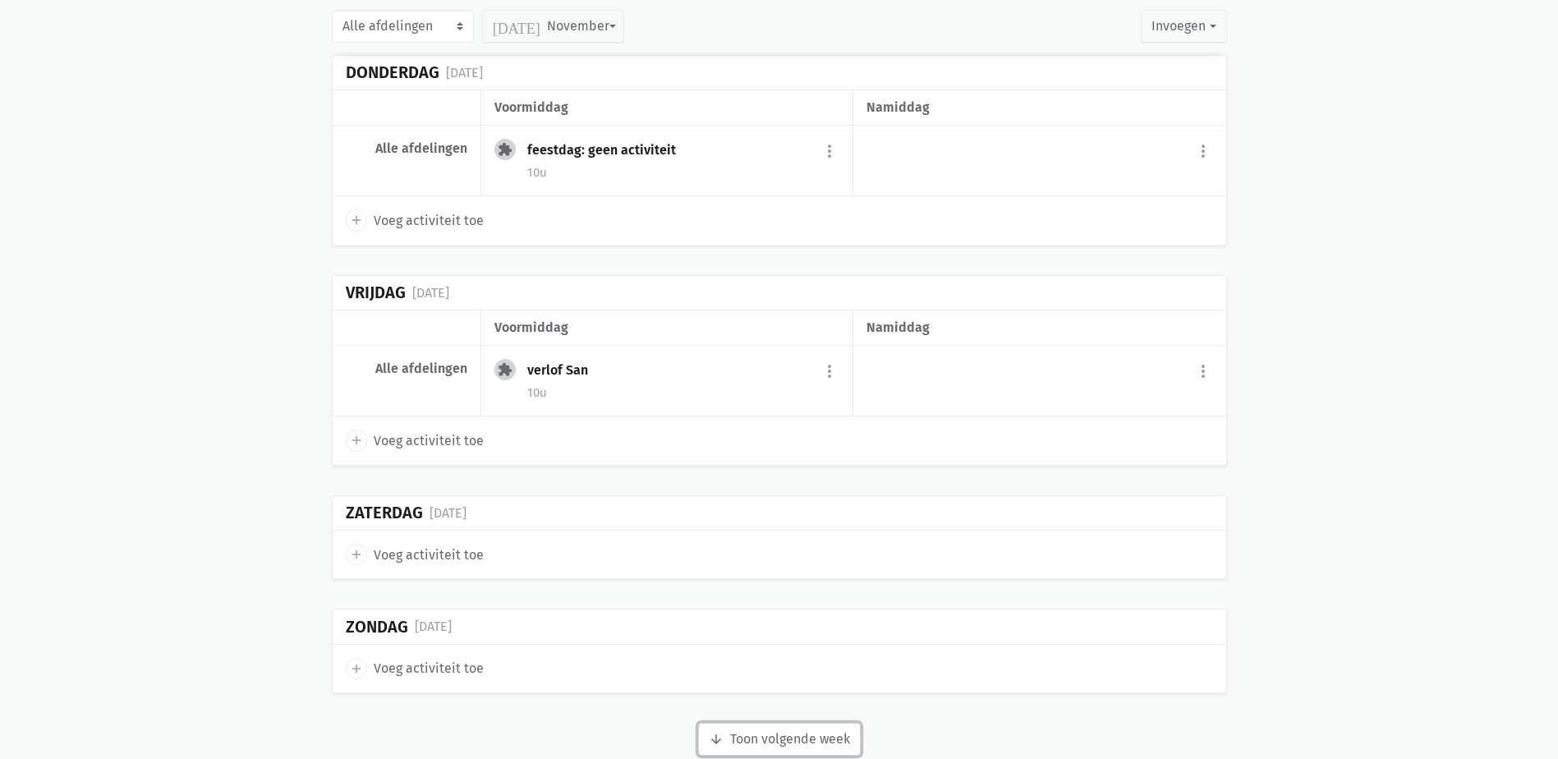
click at [810, 723] on button "arrow_downward Week wordt geladen Toon volgende week" at bounding box center [779, 739] width 163 height 33
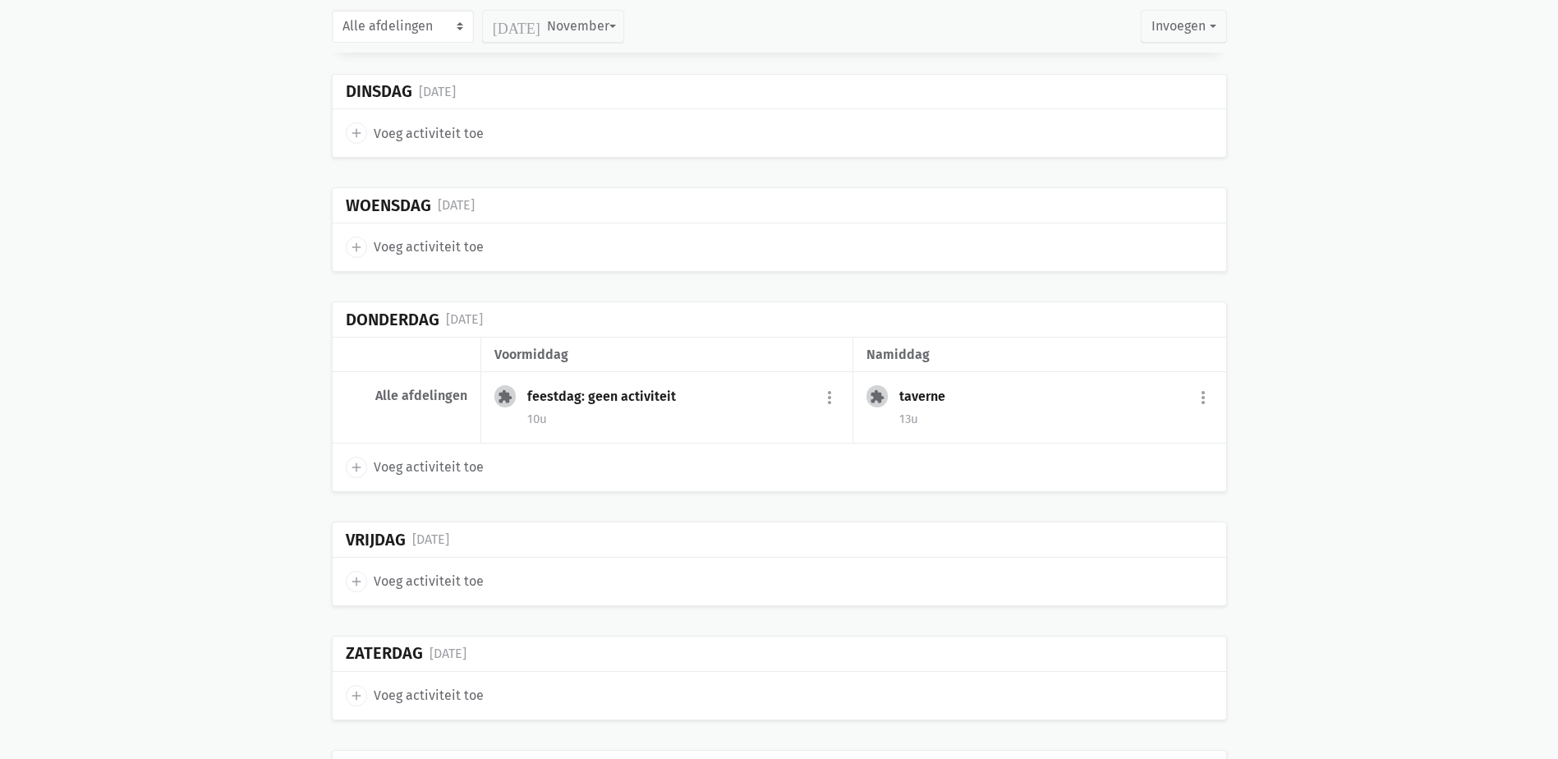
scroll to position [13601, 0]
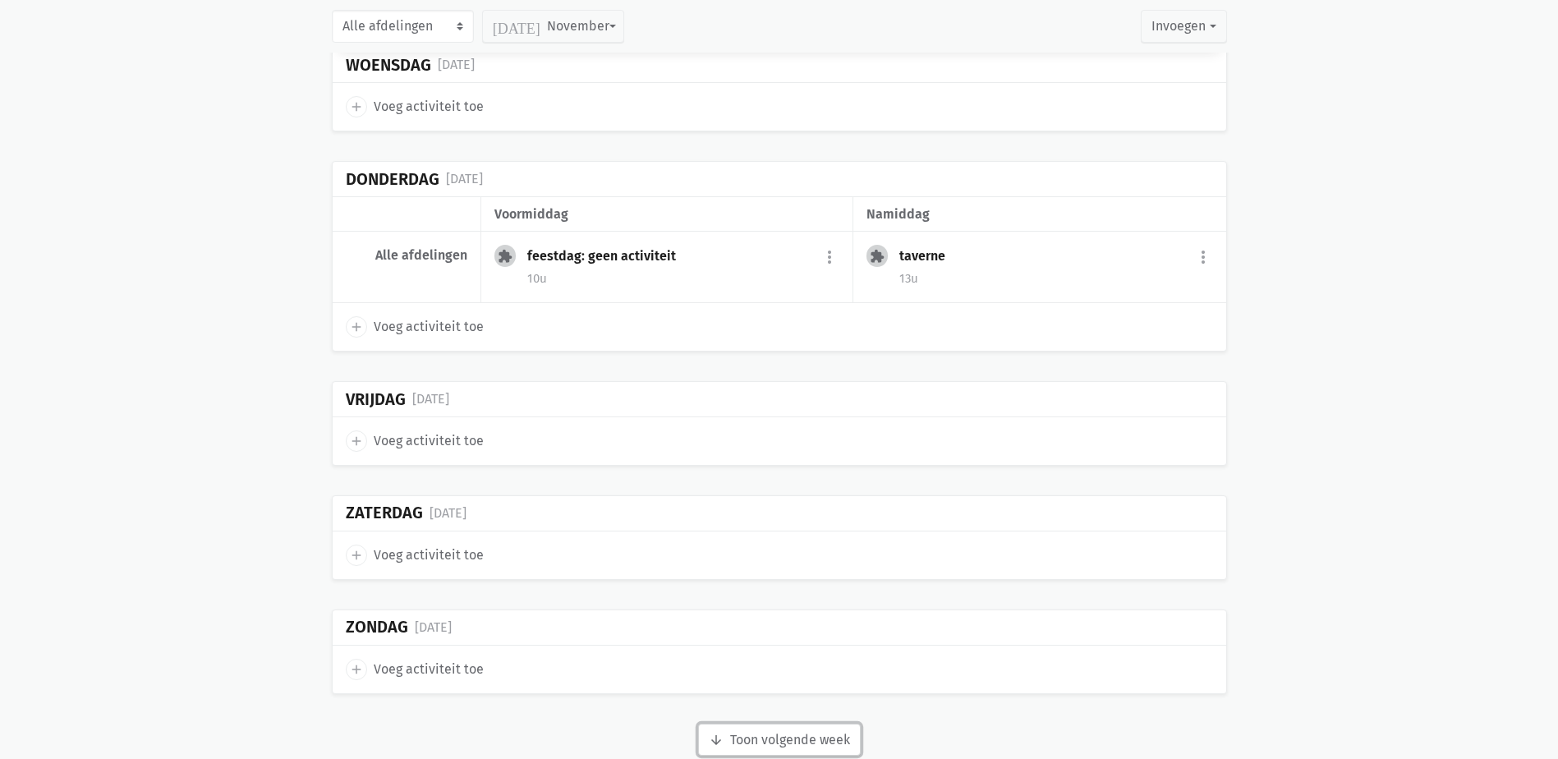
click at [825, 724] on button "arrow_downward Week wordt geladen Toon volgende week" at bounding box center [779, 740] width 163 height 33
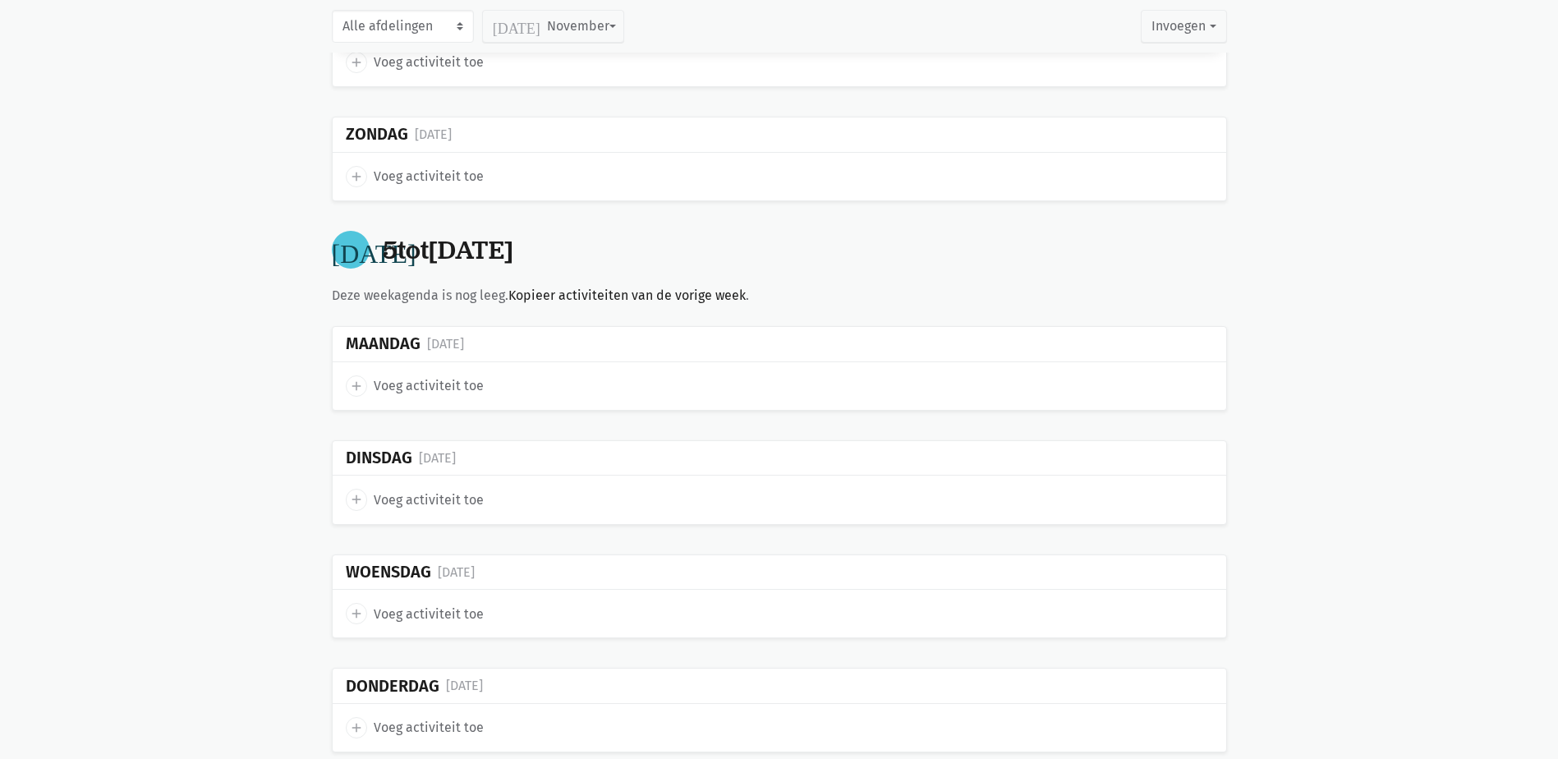
scroll to position [14495, 0]
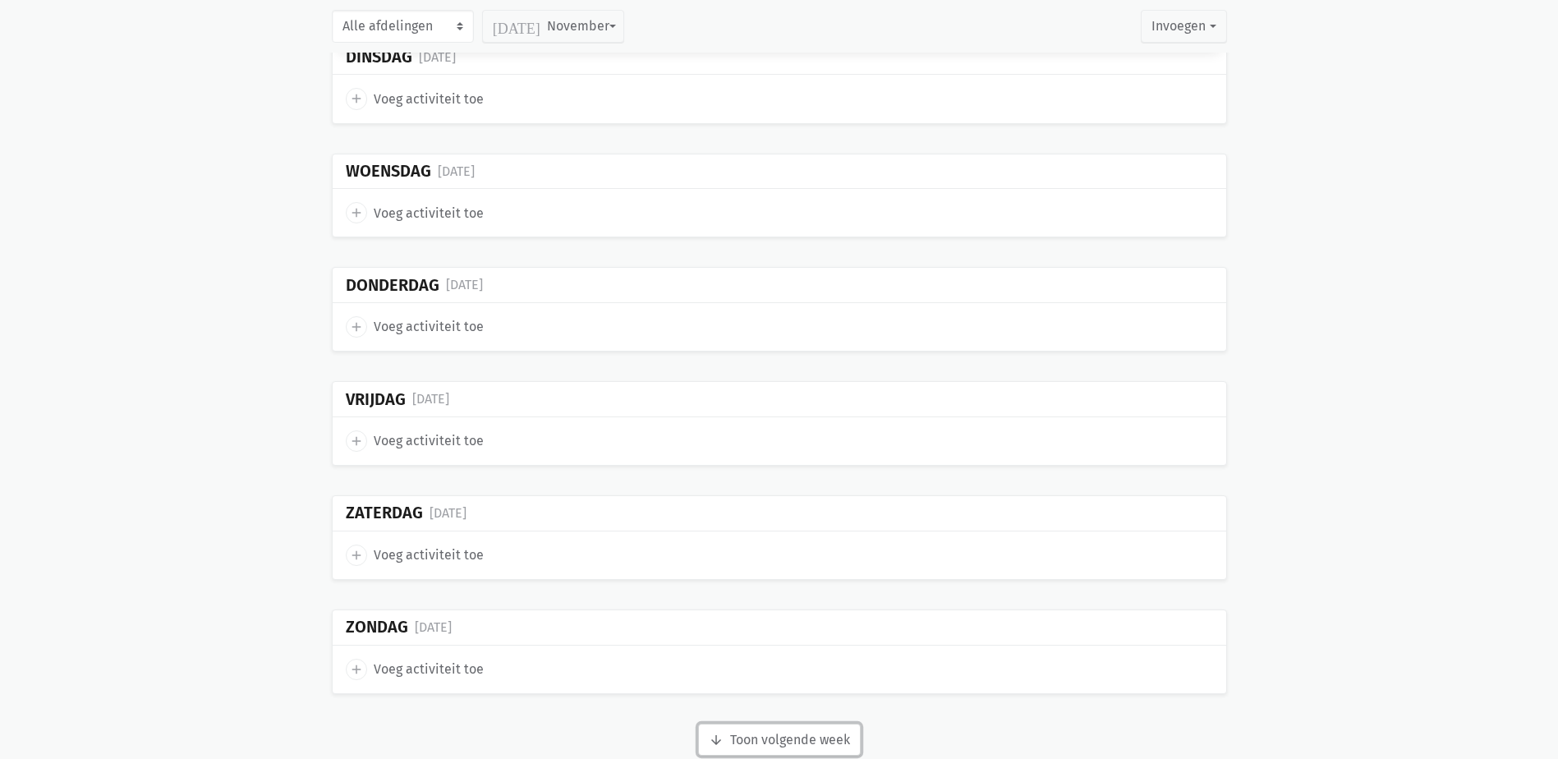
click at [771, 724] on button "arrow_downward Week wordt geladen Toon volgende week" at bounding box center [779, 740] width 163 height 33
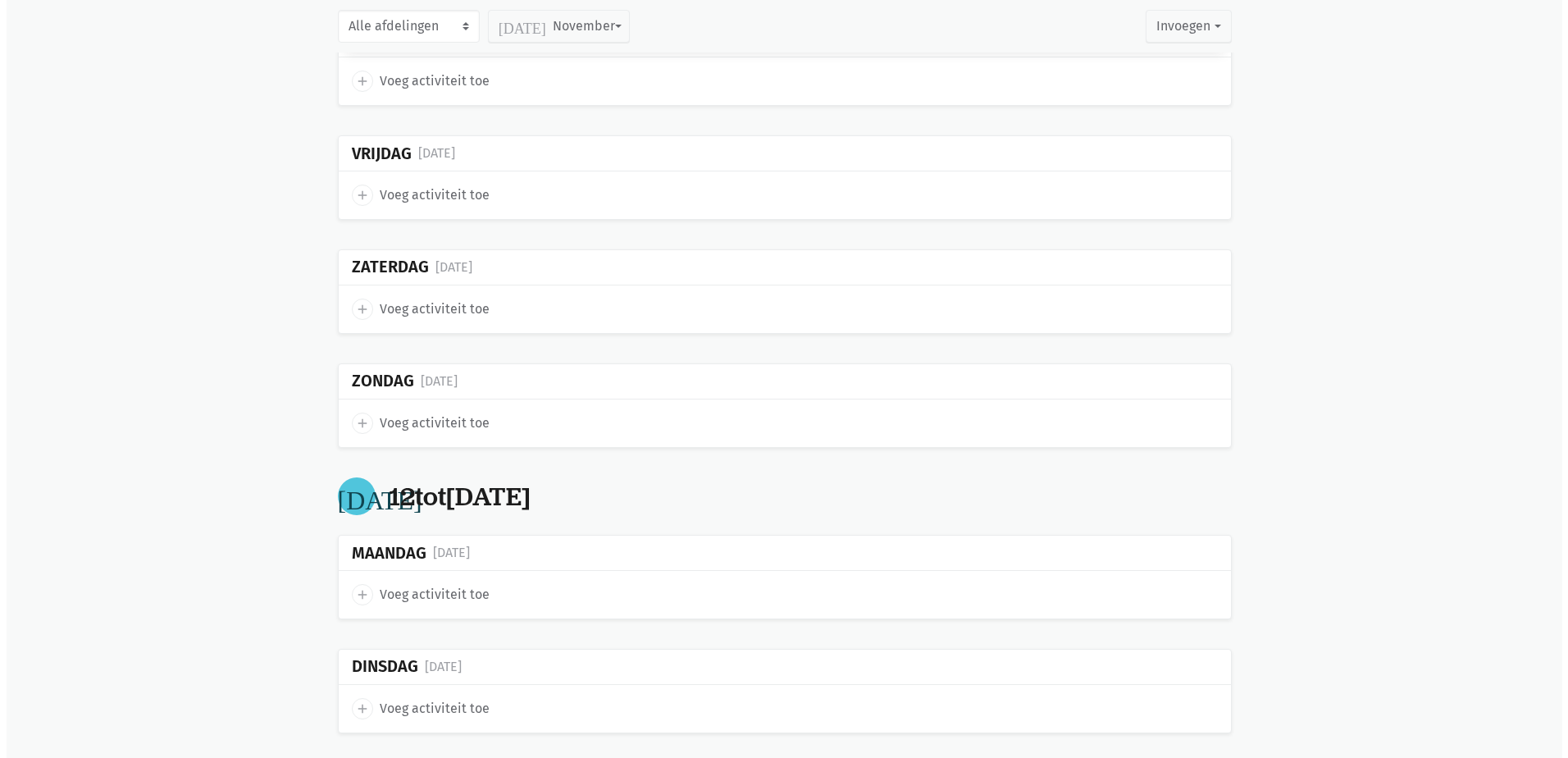
scroll to position [14722, 0]
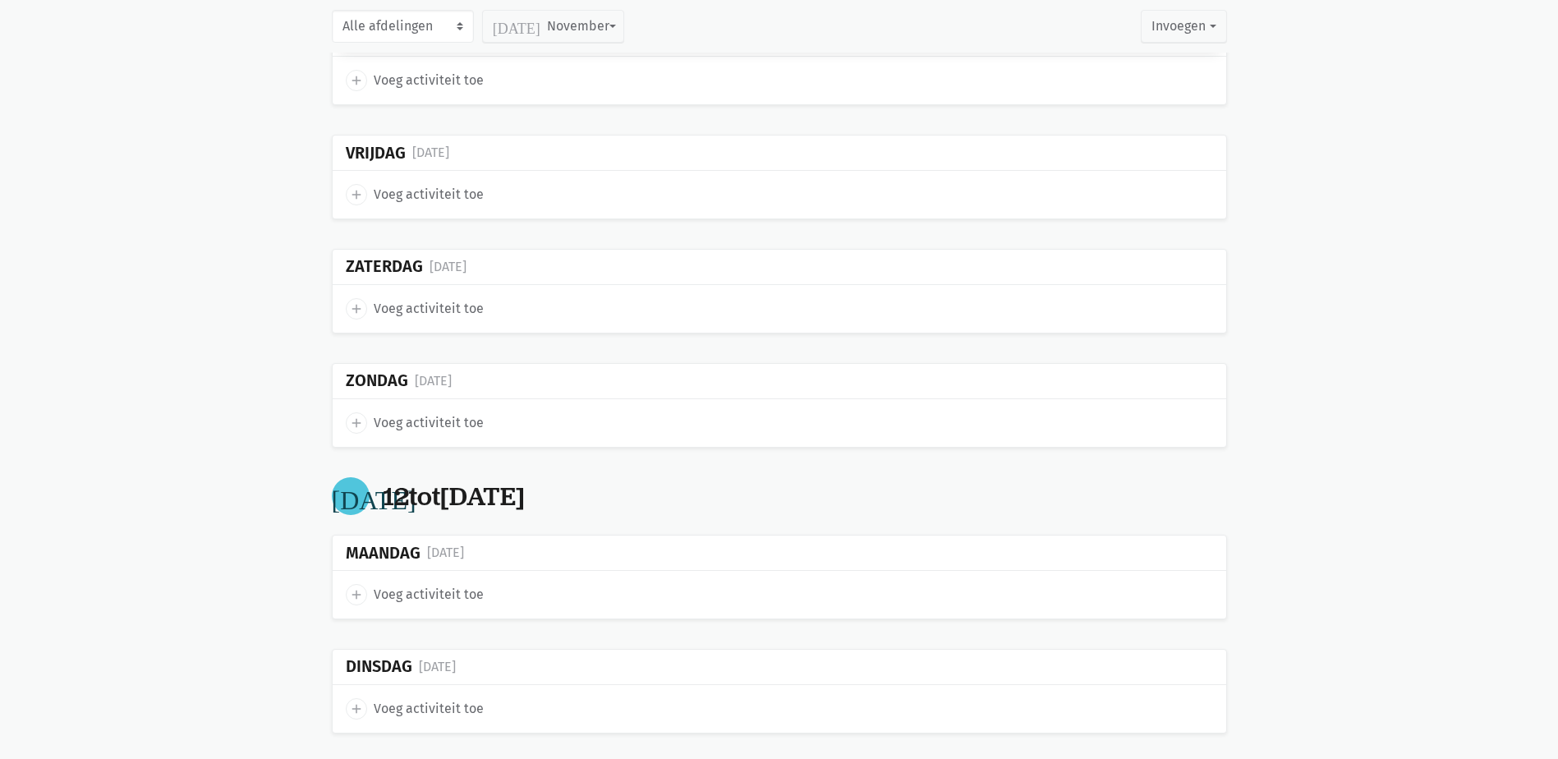
click at [350, 587] on icon "add" at bounding box center [356, 594] width 15 height 15
select select "14:00"
select select "15:00"
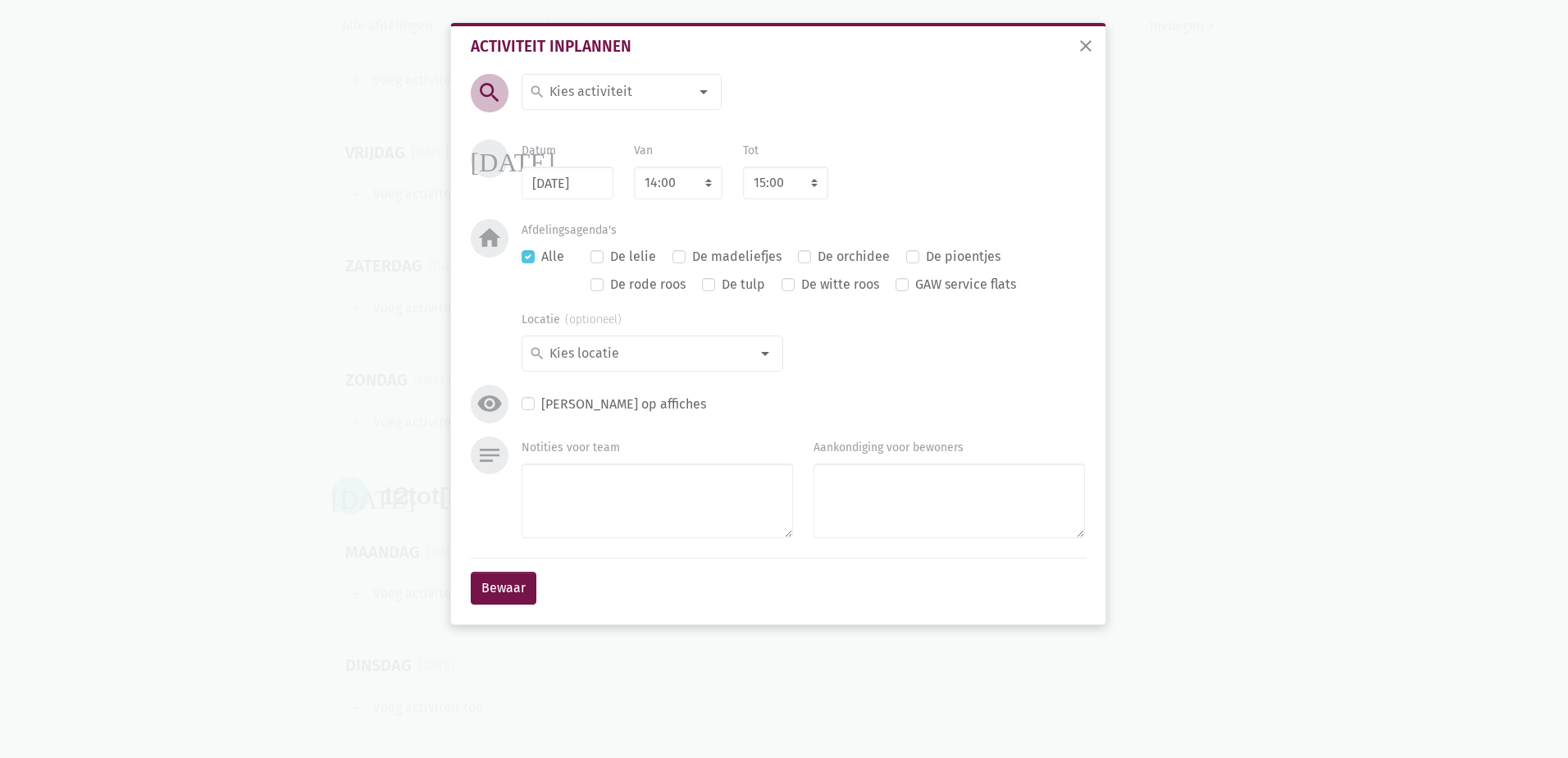
click at [617, 95] on input at bounding box center [618, 91] width 142 height 21
type input "Verlof"
drag, startPoint x: 597, startPoint y: 149, endPoint x: 599, endPoint y: 163, distance: 14.1
click at [596, 149] on span "verlof" at bounding box center [622, 152] width 186 height 21
drag, startPoint x: 636, startPoint y: 535, endPoint x: 629, endPoint y: 521, distance: 15.7
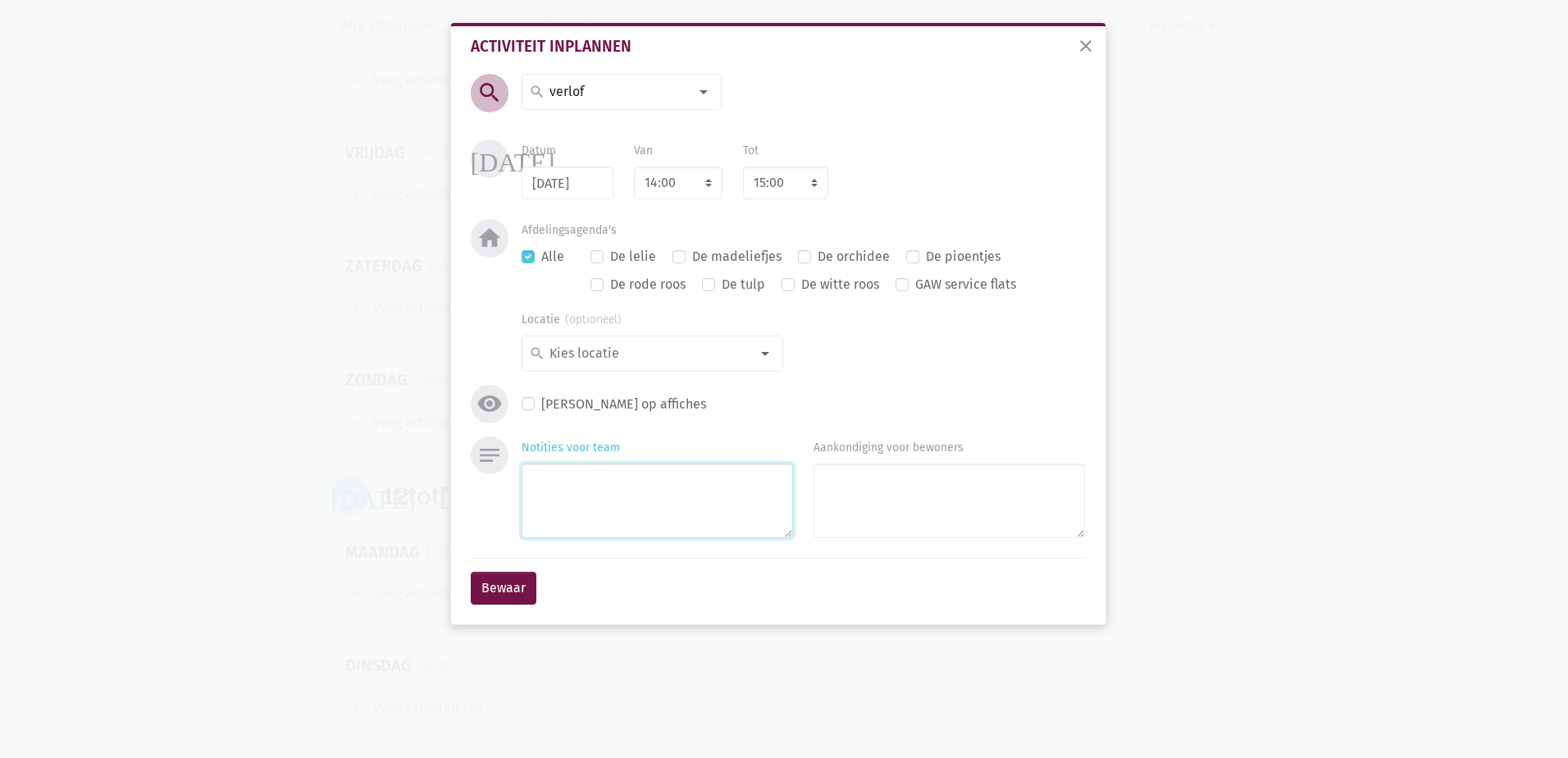
click at [636, 533] on textarea "Notities voor team" at bounding box center [657, 500] width 272 height 75
type textarea "Inez"
drag, startPoint x: 669, startPoint y: 174, endPoint x: 703, endPoint y: 174, distance: 34.0
click at [669, 174] on select "7:00 7:15 7:30 7:45 8:00 8:15 8:30 8:45 9:00 9:15 9:30 9:45 10:00 10:15 10:30 1…" at bounding box center [678, 183] width 89 height 33
click at [759, 173] on select "8:00 8:15 8:30 8:45 9:00 9:15 9:30 9:45 10:00 10:15 10:30 10:45 11:00 11:15 11:…" at bounding box center [785, 183] width 85 height 33
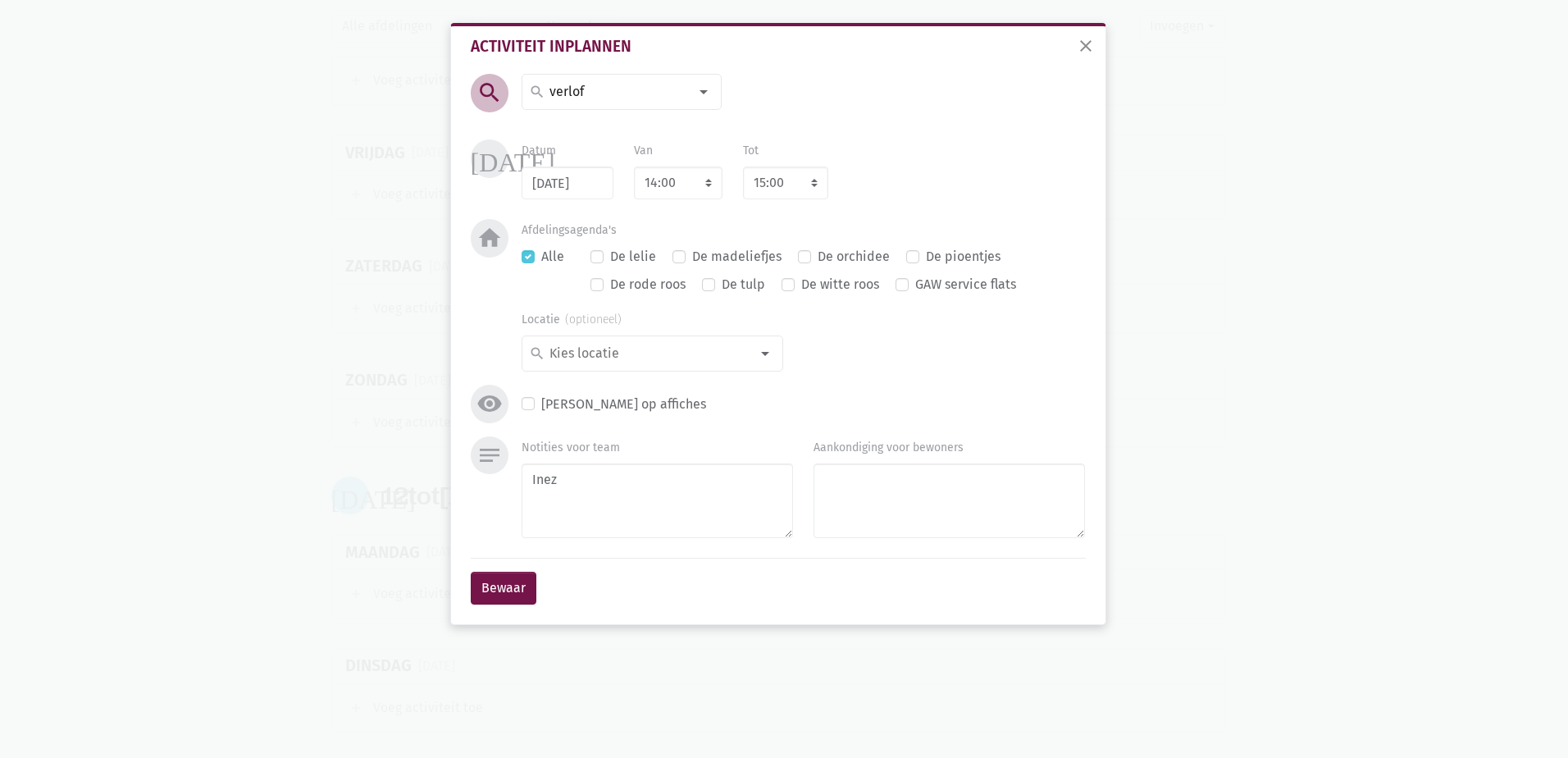
drag, startPoint x: 654, startPoint y: 228, endPoint x: 644, endPoint y: 218, distance: 14.1
click at [651, 228] on div "Afdelingsagenda's Alle De lelie De madeliefjes De orchidee De pioentjes De rode…" at bounding box center [803, 260] width 563 height 83
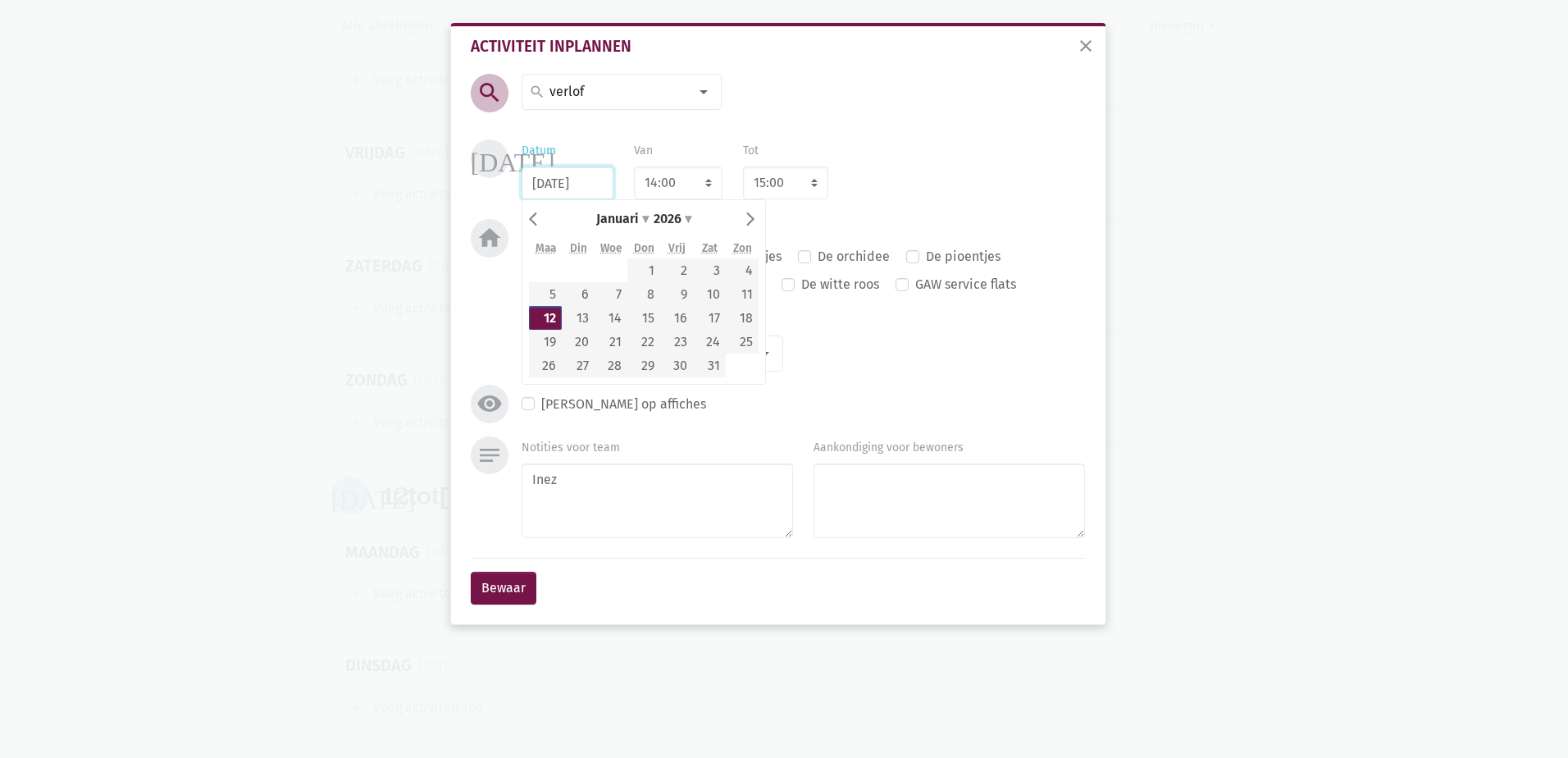
click at [587, 178] on input "[DATE]" at bounding box center [567, 183] width 92 height 33
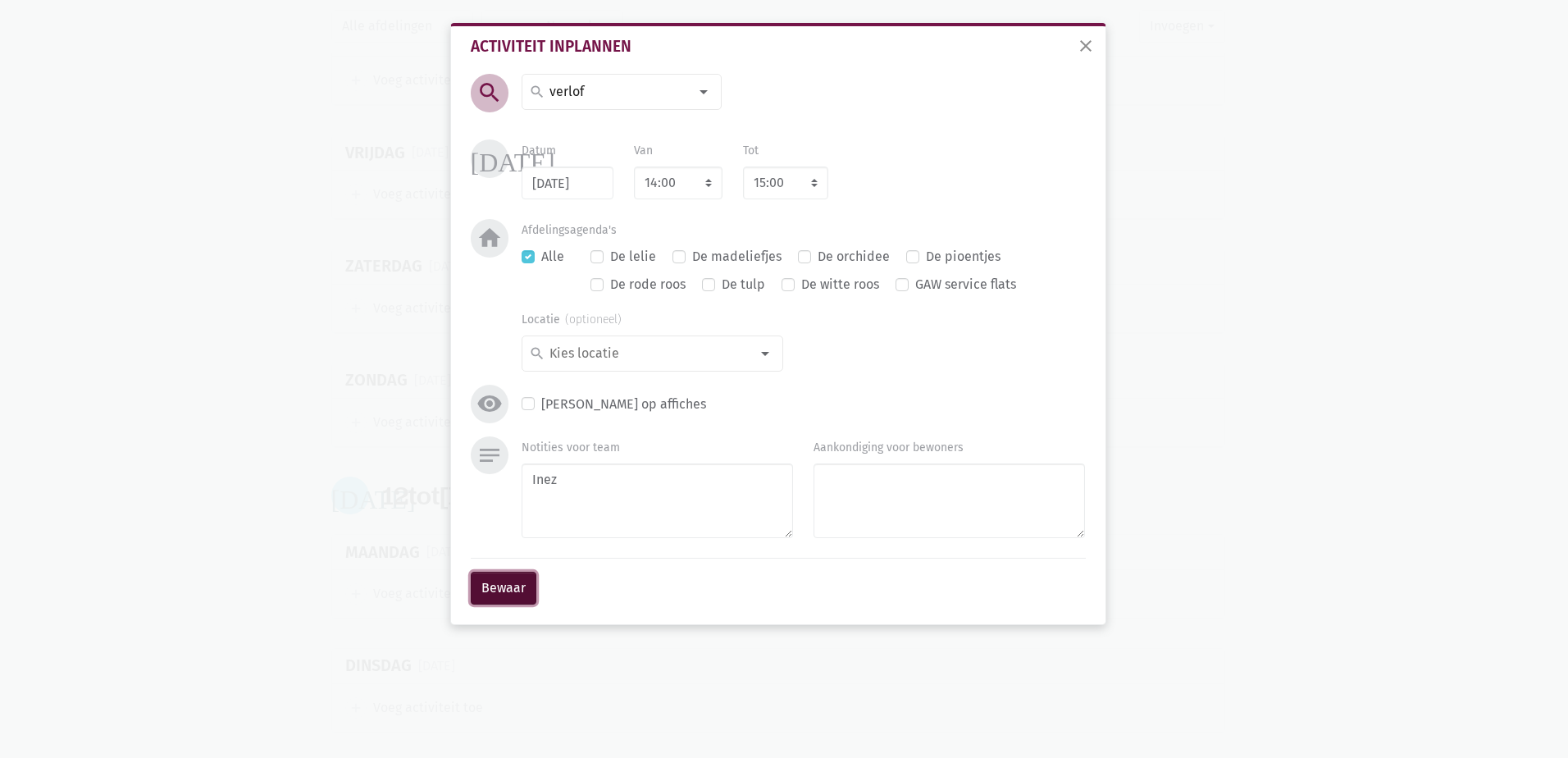
click at [481, 591] on button "Bewaar" at bounding box center [503, 588] width 66 height 33
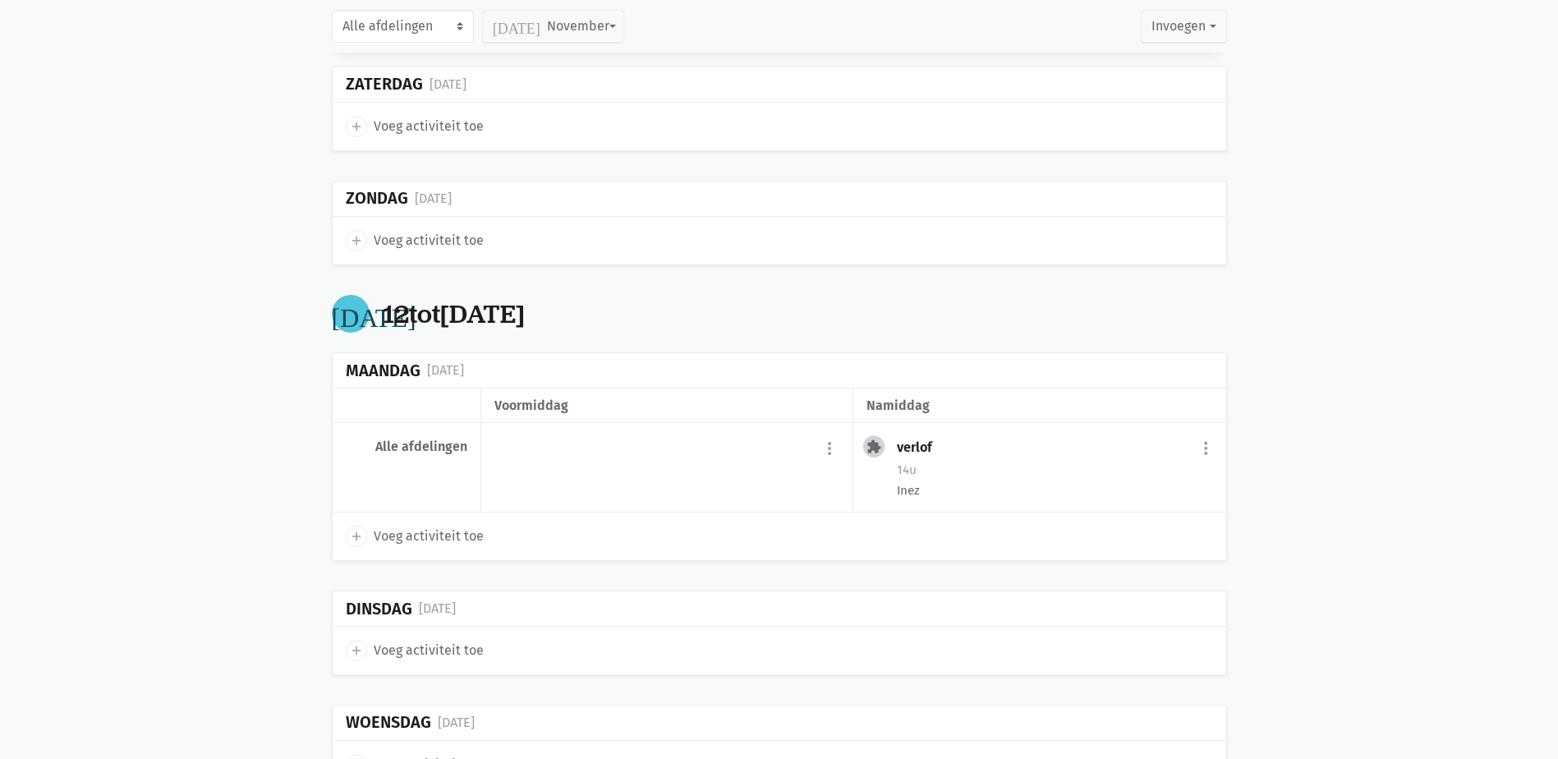
scroll to position [14925, 0]
click at [1208, 431] on button "more_vert" at bounding box center [1203, 446] width 20 height 31
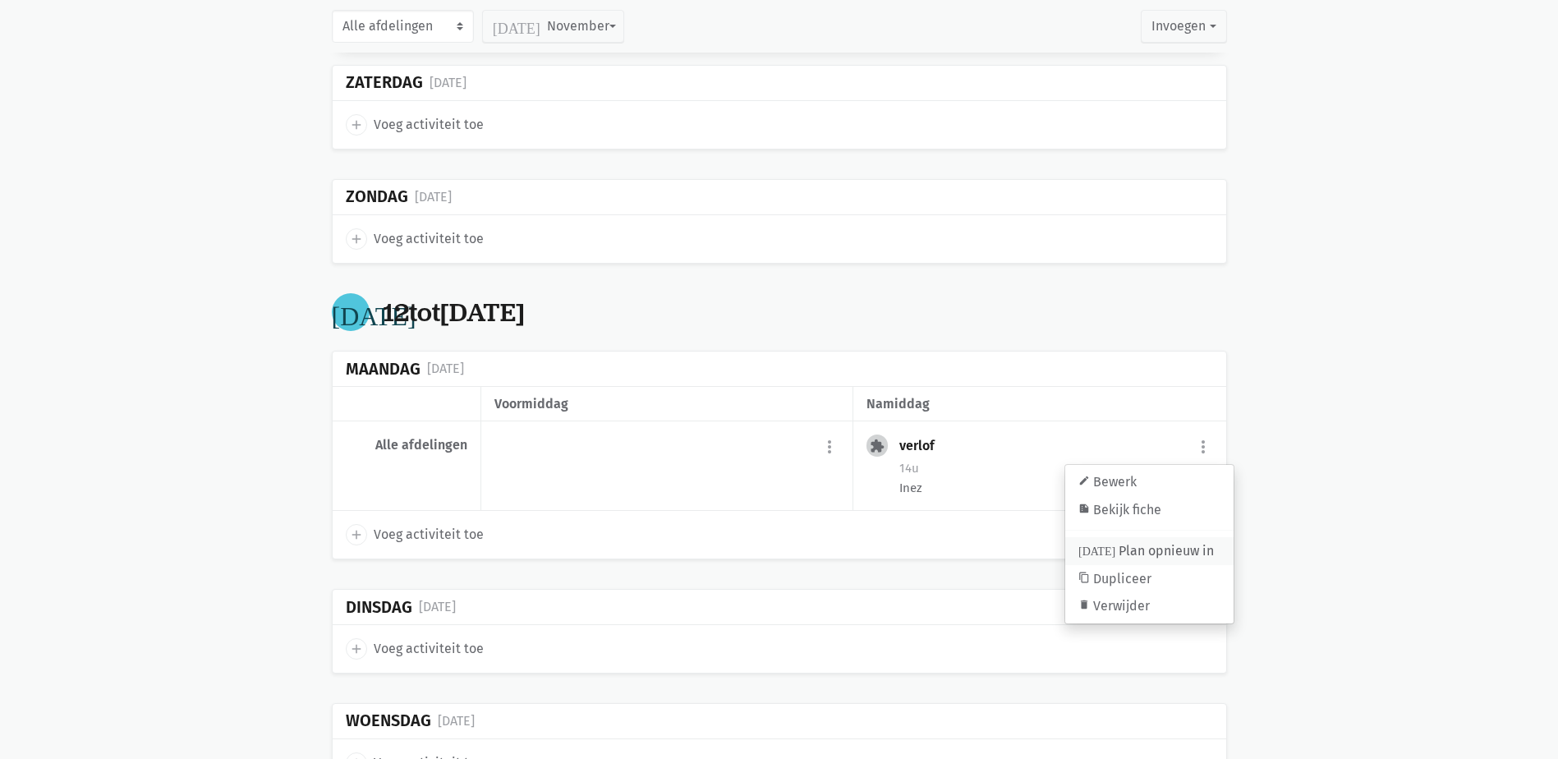
click at [1134, 538] on link "[DATE] Plan opnieuw in" at bounding box center [1149, 552] width 168 height 28
select select "14:00"
select select "15:00"
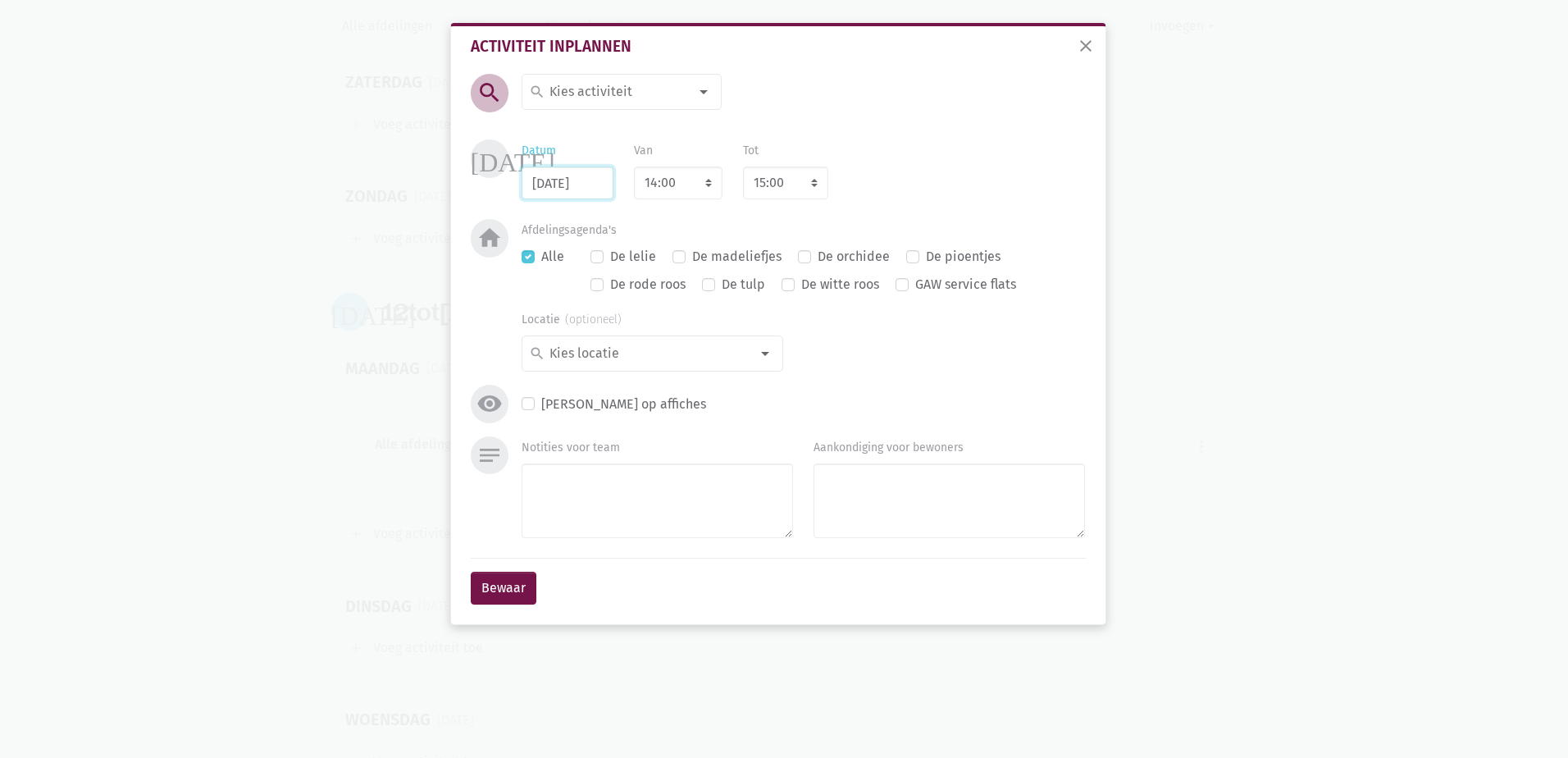
click at [538, 179] on input "[DATE]" at bounding box center [567, 183] width 92 height 33
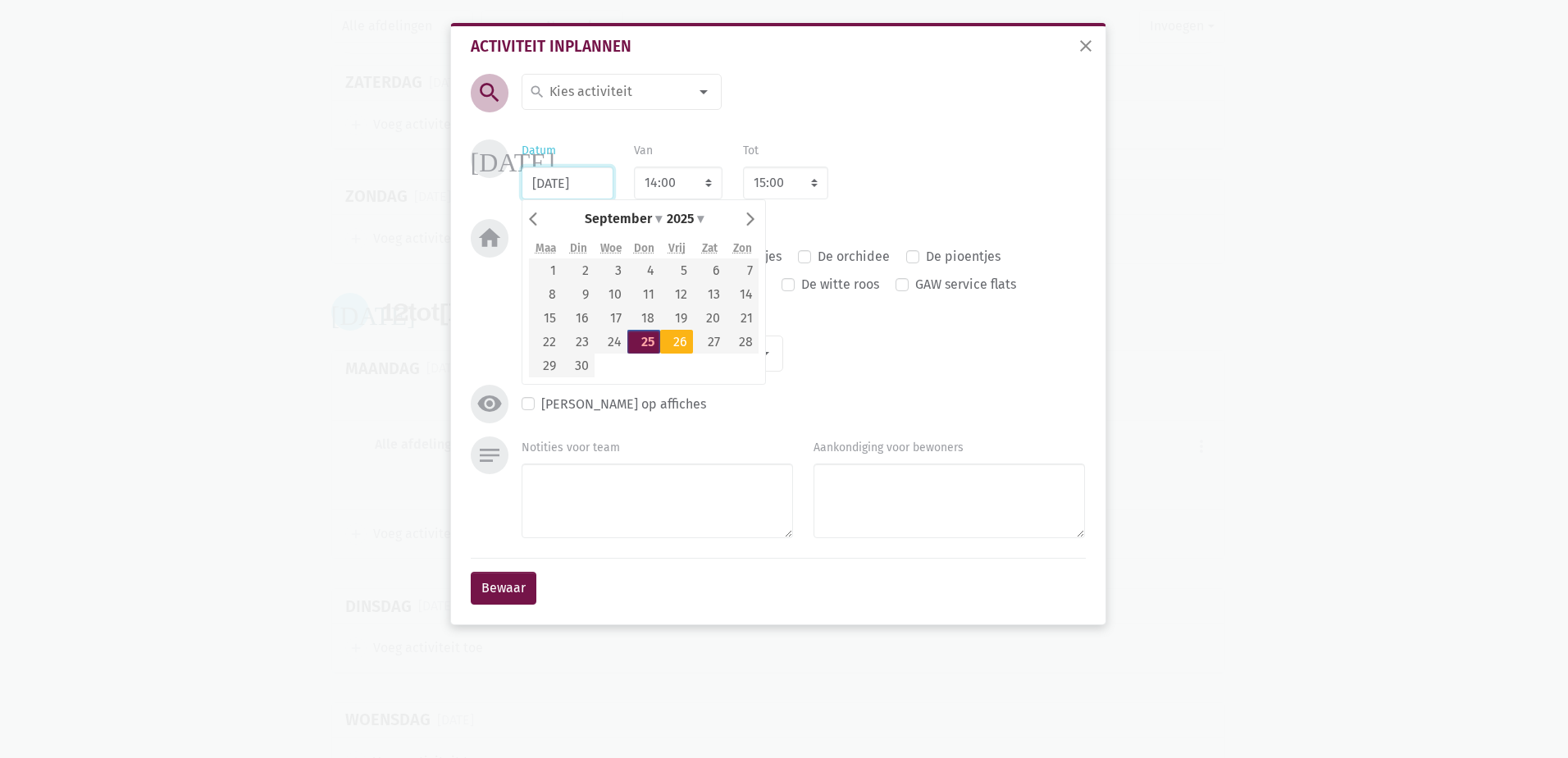
type input "[DATE]"
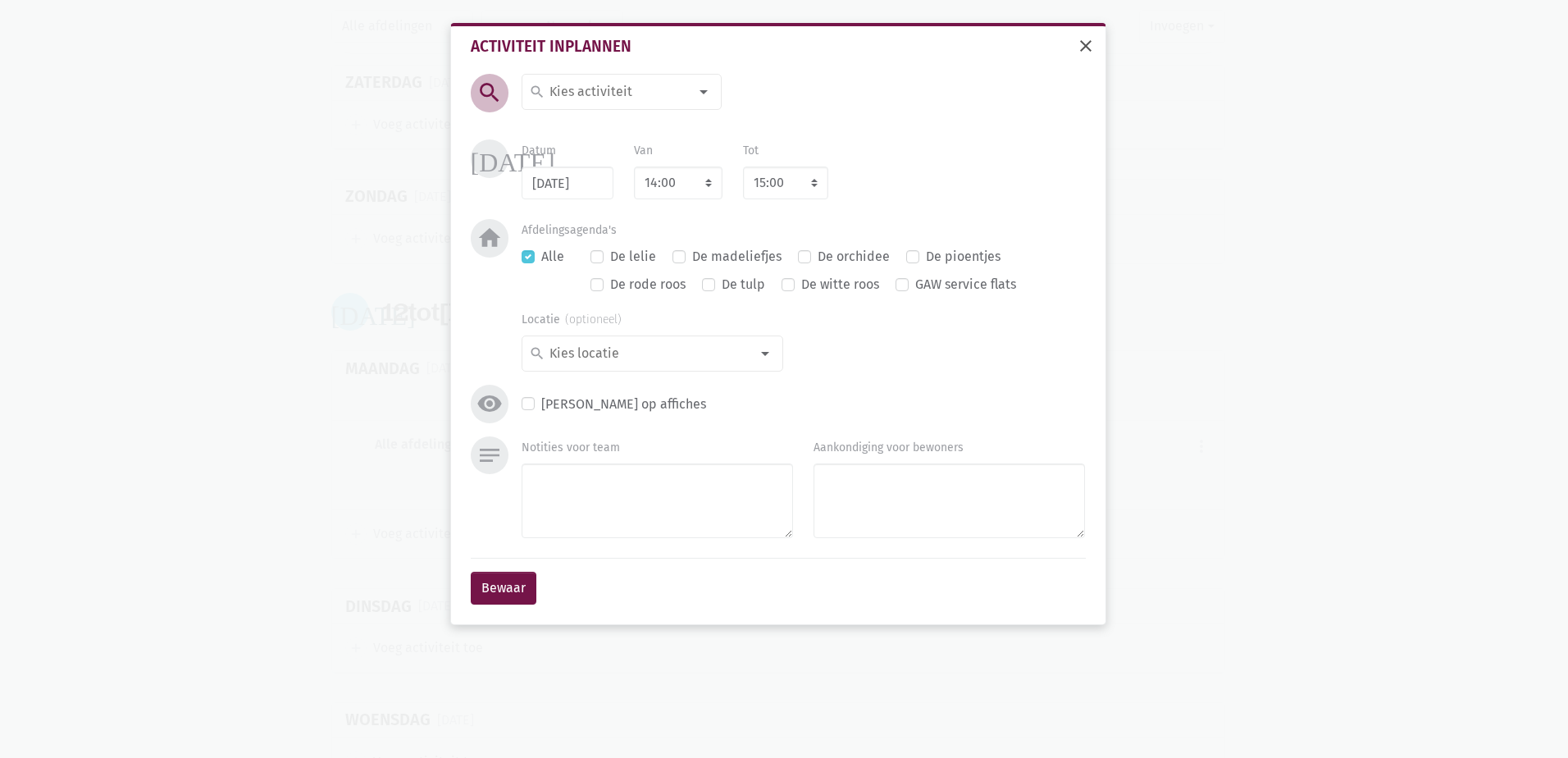
click at [1091, 51] on span "close" at bounding box center [1087, 46] width 20 height 20
